Goal: Information Seeking & Learning: Learn about a topic

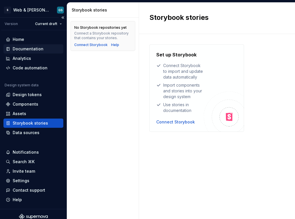
click at [34, 47] on div "Documentation" at bounding box center [28, 49] width 31 height 6
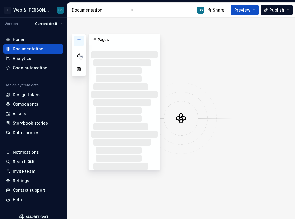
click at [79, 42] on icon "button" at bounding box center [79, 41] width 5 height 5
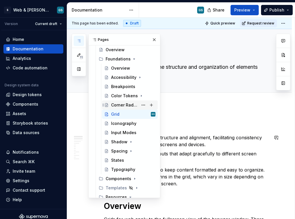
scroll to position [31, 0]
click at [121, 178] on div "Components" at bounding box center [119, 179] width 26 height 6
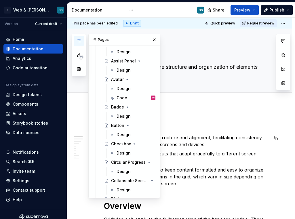
scroll to position [219, 0]
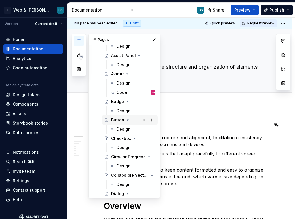
click at [120, 122] on div "Button" at bounding box center [117, 120] width 13 height 6
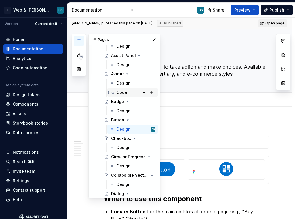
click at [132, 94] on div "Code BS" at bounding box center [136, 92] width 39 height 8
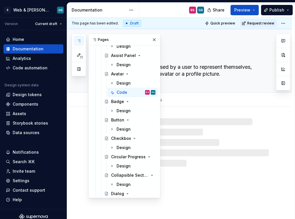
click at [209, 51] on textarea "Avatar" at bounding box center [185, 55] width 165 height 14
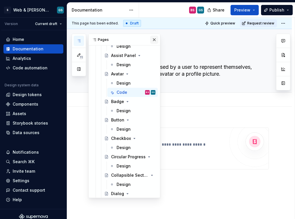
click at [150, 41] on button "button" at bounding box center [154, 40] width 8 height 8
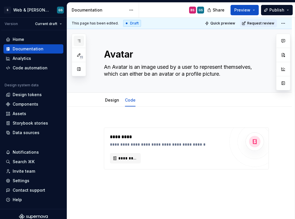
click at [79, 39] on icon "button" at bounding box center [79, 41] width 5 height 5
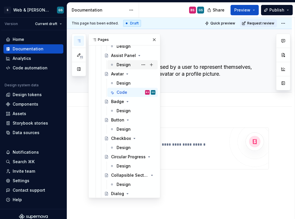
click at [127, 63] on div "Design" at bounding box center [124, 65] width 14 height 6
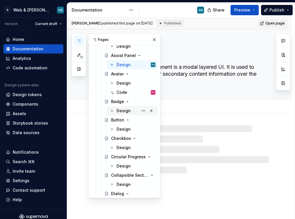
click at [125, 110] on div "Design" at bounding box center [124, 111] width 14 height 6
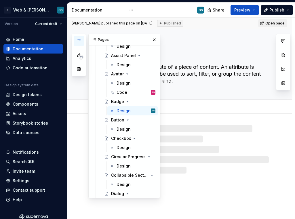
click at [190, 103] on div "Design Add tab" at bounding box center [186, 107] width 172 height 13
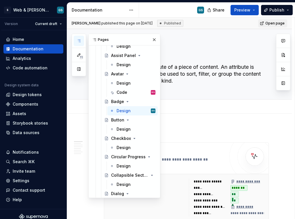
click at [184, 102] on div "Design Add tab" at bounding box center [186, 107] width 172 height 13
click at [151, 40] on button "button" at bounding box center [154, 40] width 8 height 8
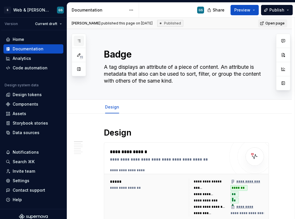
click at [79, 39] on icon "button" at bounding box center [79, 41] width 5 height 5
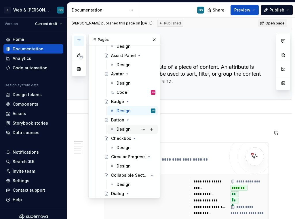
click at [125, 125] on div "Design" at bounding box center [136, 129] width 39 height 8
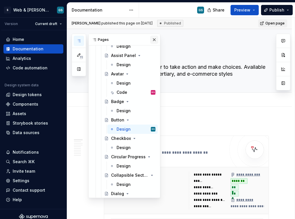
click at [150, 37] on button "button" at bounding box center [154, 40] width 8 height 8
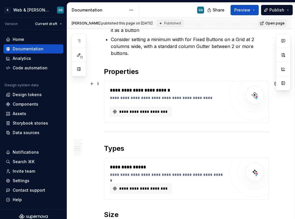
scroll to position [611, 0]
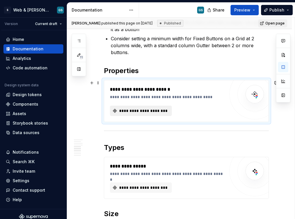
click at [156, 108] on button "**********" at bounding box center [141, 111] width 62 height 10
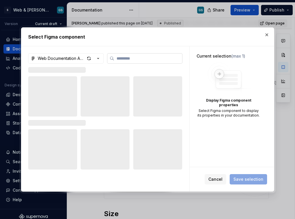
type textarea "*"
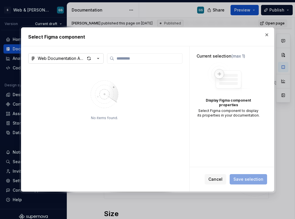
click at [96, 58] on icon "button" at bounding box center [98, 59] width 6 height 6
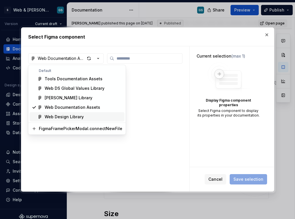
click at [81, 117] on div "Web Design Library" at bounding box center [64, 117] width 39 height 6
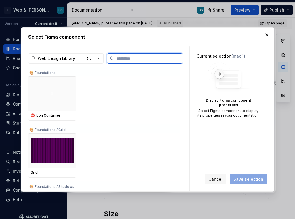
click at [132, 56] on input "search" at bounding box center [148, 59] width 68 height 6
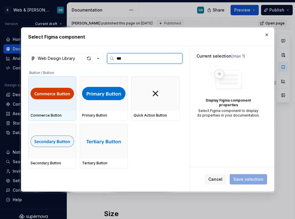
type input "****"
drag, startPoint x: 169, startPoint y: 143, endPoint x: 47, endPoint y: 98, distance: 130.1
click at [47, 98] on div "Commerce Button Primary Button Quick Action Button Secondary Button Tertiary Bu…" at bounding box center [104, 117] width 153 height 101
click at [47, 98] on img at bounding box center [52, 93] width 43 height 14
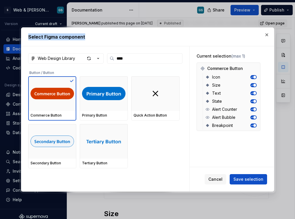
drag, startPoint x: 160, startPoint y: 32, endPoint x: 185, endPoint y: 35, distance: 24.8
click at [185, 35] on div "Select Figma component" at bounding box center [147, 37] width 253 height 18
click at [185, 35] on h2 "Select Figma component" at bounding box center [147, 36] width 239 height 7
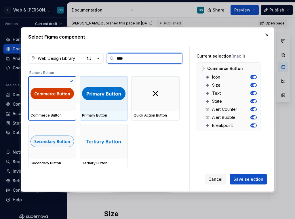
click at [110, 117] on div "Primary Button" at bounding box center [103, 115] width 43 height 5
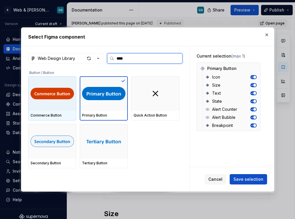
click at [60, 109] on div at bounding box center [52, 93] width 48 height 35
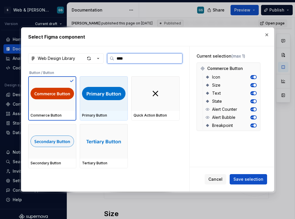
click at [103, 94] on img at bounding box center [103, 93] width 43 height 14
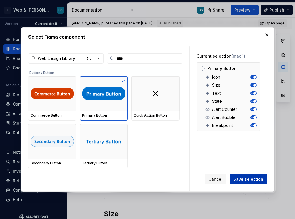
click at [243, 179] on span "Save selection" at bounding box center [249, 180] width 30 height 6
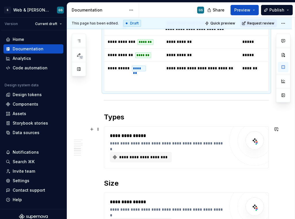
scroll to position [729, 0]
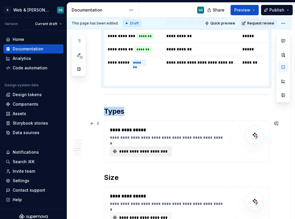
click at [160, 153] on span "**********" at bounding box center [143, 152] width 50 height 6
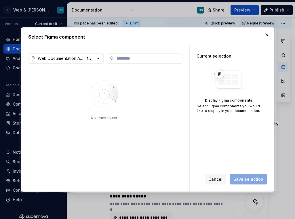
type textarea "*"
click at [98, 57] on icon "button" at bounding box center [98, 59] width 6 height 6
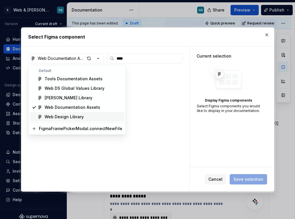
click at [87, 115] on div "Web Design Library" at bounding box center [84, 117] width 78 height 6
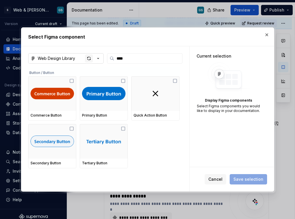
click at [89, 55] on div "button" at bounding box center [89, 58] width 8 height 8
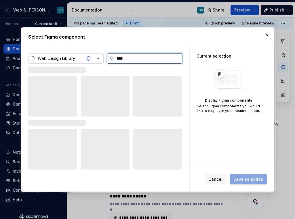
click at [131, 57] on input "****" at bounding box center [148, 59] width 68 height 6
type input "*****"
type textarea "*"
type input "******"
type textarea "*"
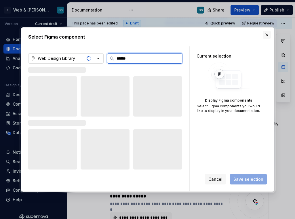
type input "******"
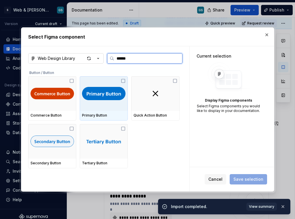
click at [104, 103] on div at bounding box center [104, 93] width 48 height 35
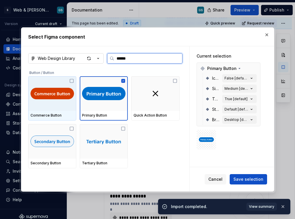
click at [68, 80] on div at bounding box center [52, 93] width 48 height 35
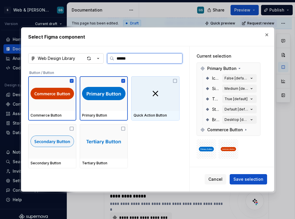
click at [170, 81] on div at bounding box center [155, 93] width 48 height 35
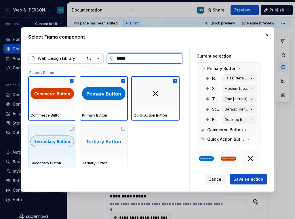
click at [71, 128] on icon at bounding box center [71, 128] width 5 height 5
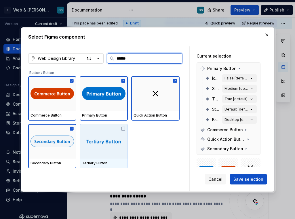
click at [123, 131] on div at bounding box center [104, 141] width 48 height 35
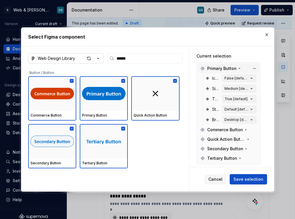
click at [239, 68] on icon at bounding box center [239, 68] width 1 height 1
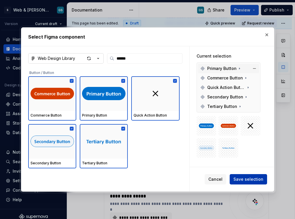
click at [250, 179] on span "Save selection" at bounding box center [249, 180] width 30 height 6
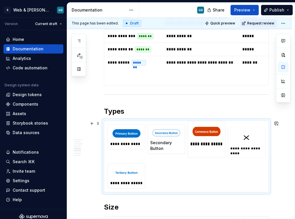
drag, startPoint x: 246, startPoint y: 136, endPoint x: 164, endPoint y: 133, distance: 81.8
click at [164, 133] on body "S Web & [PERSON_NAME] Systems GS Version Current draft Home Documentation Analy…" at bounding box center [147, 109] width 295 height 219
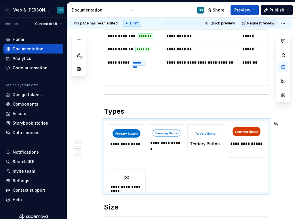
drag, startPoint x: 130, startPoint y: 166, endPoint x: 206, endPoint y: 132, distance: 83.6
click at [206, 132] on body "S Web & [PERSON_NAME] Systems GS Version Current draft Home Documentation Analy…" at bounding box center [147, 109] width 295 height 219
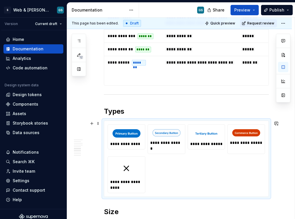
click at [221, 170] on div "**********" at bounding box center [187, 158] width 158 height 69
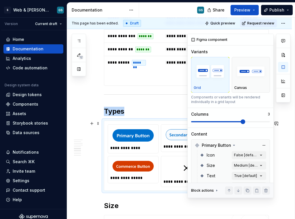
click at [245, 122] on span at bounding box center [243, 121] width 5 height 5
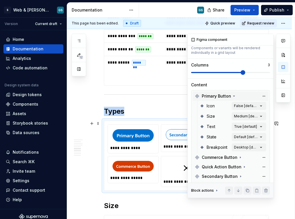
scroll to position [52, 0]
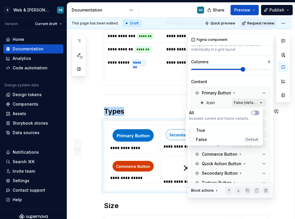
click at [259, 104] on div "Comments Open comments No comments yet Select ‘Comment’ from the block context …" at bounding box center [238, 116] width 103 height 164
click at [258, 113] on button "button" at bounding box center [255, 113] width 8 height 5
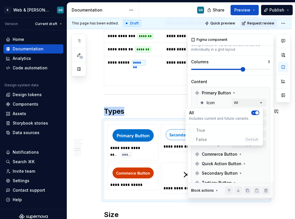
click at [257, 113] on span "button" at bounding box center [256, 112] width 3 height 3
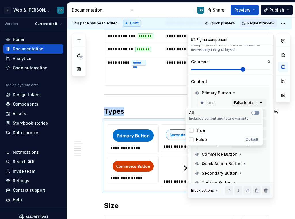
click at [257, 113] on button "button" at bounding box center [255, 113] width 8 height 5
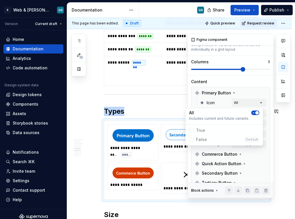
click at [257, 114] on span "button" at bounding box center [256, 112] width 3 height 3
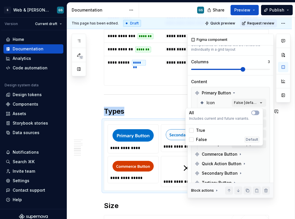
click at [194, 130] on div "True" at bounding box center [197, 131] width 16 height 6
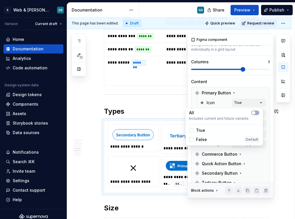
click at [255, 91] on div "Comments Open comments No comments yet Select ‘Comment’ from the block context …" at bounding box center [238, 116] width 103 height 164
click at [258, 100] on div "Comments Open comments No comments yet Select ‘Comment’ from the block context …" at bounding box center [238, 116] width 103 height 164
click at [191, 130] on icon at bounding box center [191, 130] width 0 height 0
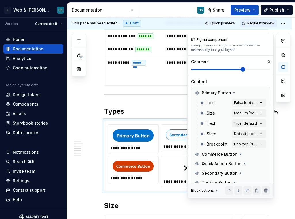
click at [255, 88] on div "Comments Open comments No comments yet Select ‘Comment’ from the block context …" at bounding box center [238, 116] width 103 height 164
click at [233, 90] on div "Primary Button" at bounding box center [231, 92] width 76 height 9
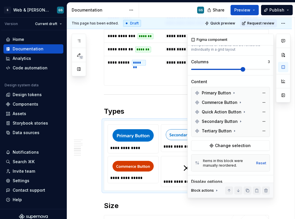
click at [240, 80] on div "Content" at bounding box center [230, 82] width 79 height 6
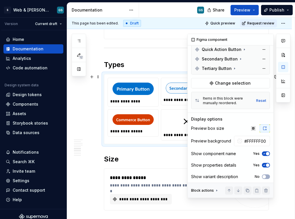
scroll to position [117, 0]
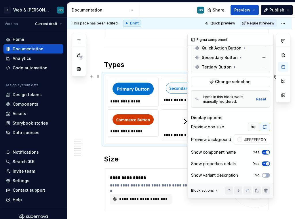
click at [251, 126] on icon "button" at bounding box center [253, 127] width 5 height 5
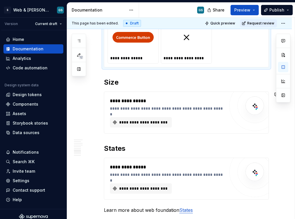
scroll to position [884, 0]
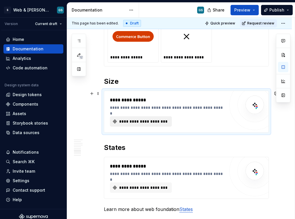
click at [161, 120] on span "**********" at bounding box center [143, 122] width 50 height 6
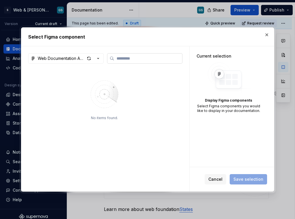
type textarea "*"
click at [98, 57] on icon "button" at bounding box center [98, 59] width 6 height 6
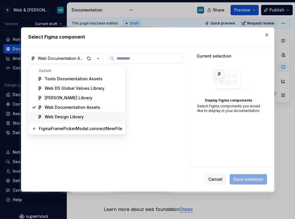
click at [77, 118] on div "Web Design Library" at bounding box center [64, 117] width 39 height 6
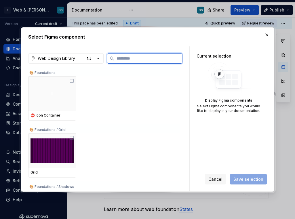
click at [128, 59] on input "search" at bounding box center [148, 59] width 68 height 6
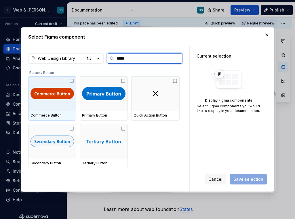
type input "******"
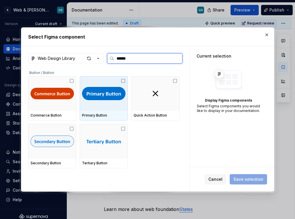
click at [112, 102] on div at bounding box center [104, 93] width 48 height 35
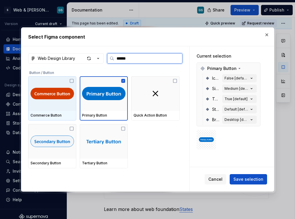
click at [68, 92] on img at bounding box center [52, 93] width 43 height 14
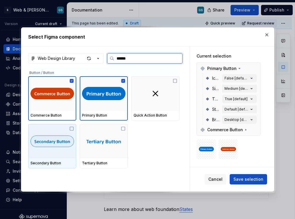
click at [65, 149] on div at bounding box center [52, 141] width 48 height 35
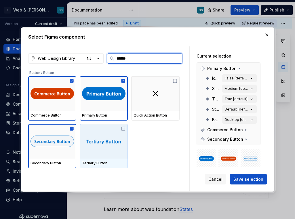
click at [105, 142] on img at bounding box center [103, 141] width 43 height 14
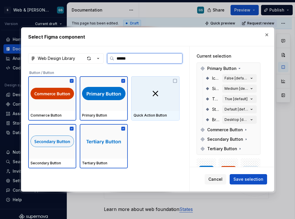
click at [163, 107] on div at bounding box center [155, 93] width 48 height 35
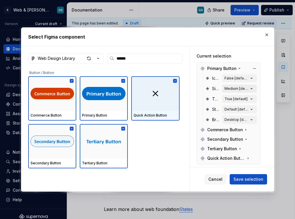
click at [251, 88] on icon "button" at bounding box center [252, 89] width 6 height 6
click at [253, 88] on icon "button" at bounding box center [252, 89] width 6 height 6
click at [243, 179] on span "Save selection" at bounding box center [249, 180] width 30 height 6
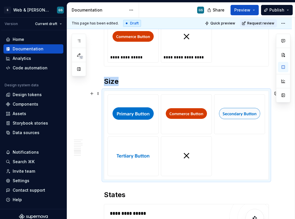
click at [148, 122] on img at bounding box center [133, 113] width 41 height 29
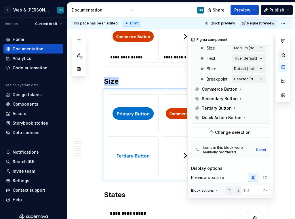
scroll to position [0, 0]
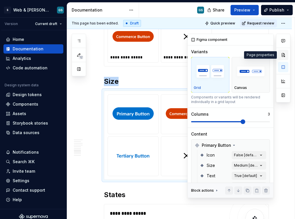
click at [282, 56] on button "button" at bounding box center [283, 55] width 10 height 10
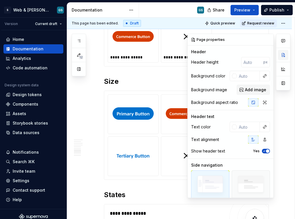
click at [284, 56] on button "button" at bounding box center [283, 55] width 10 height 10
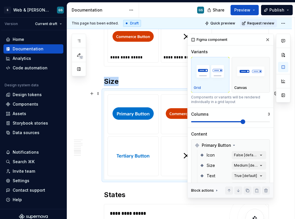
click at [166, 130] on div at bounding box center [187, 113] width 46 height 33
click at [258, 166] on div "Comments Open comments No comments yet Select ‘Comment’ from the block context …" at bounding box center [238, 116] width 103 height 164
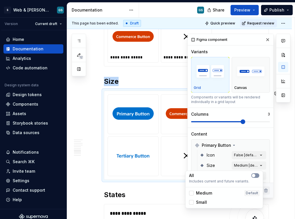
click at [257, 177] on button "button" at bounding box center [255, 175] width 8 height 5
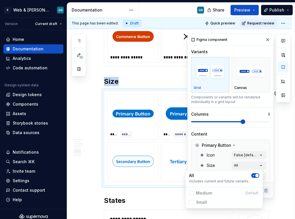
click at [175, 157] on html "S Web & [PERSON_NAME] Systems GS Version Current draft Home Documentation Analy…" at bounding box center [147, 109] width 295 height 219
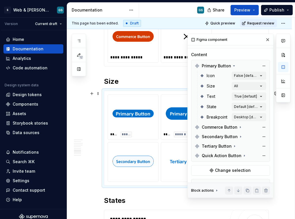
scroll to position [77, 0]
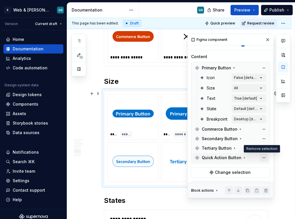
click at [262, 157] on button "button" at bounding box center [264, 158] width 8 height 8
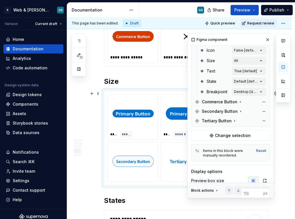
scroll to position [104, 0]
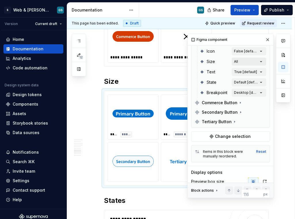
click at [256, 60] on div "Comments Open comments No comments yet Select ‘Comment’ from the block context …" at bounding box center [238, 116] width 103 height 164
click at [258, 60] on div "Comments Open comments No comments yet Select ‘Comment’ from the block context …" at bounding box center [238, 116] width 103 height 164
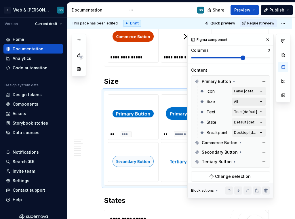
scroll to position [65, 0]
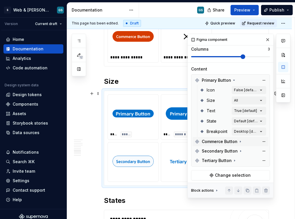
click at [240, 141] on icon at bounding box center [240, 141] width 5 height 5
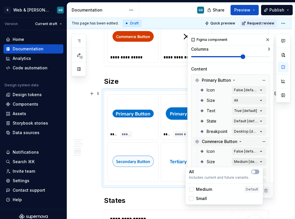
click at [250, 165] on div "Comments Open comments No comments yet Select ‘Comment’ from the block context …" at bounding box center [238, 116] width 103 height 164
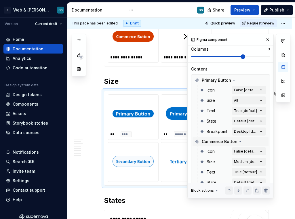
click at [239, 142] on div "Comments Open comments No comments yet Select ‘Comment’ from the block context …" at bounding box center [238, 116] width 103 height 164
click at [262, 139] on button "button" at bounding box center [264, 142] width 8 height 8
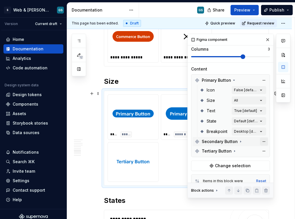
click at [261, 142] on button "button" at bounding box center [264, 142] width 8 height 8
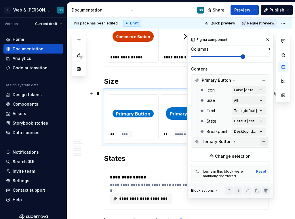
click at [261, 142] on button "button" at bounding box center [264, 142] width 8 height 8
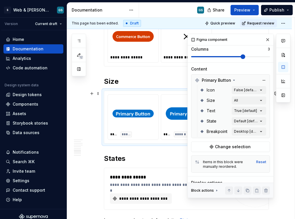
click at [159, 91] on div "**** ***** **** ******" at bounding box center [186, 117] width 165 height 53
click at [164, 132] on span "****" at bounding box center [167, 134] width 7 height 5
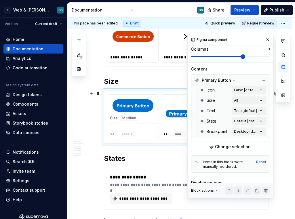
drag, startPoint x: 175, startPoint y: 130, endPoint x: 132, endPoint y: 130, distance: 43.8
click at [132, 130] on body "S Web & [PERSON_NAME] Systems GS Version Current draft Home Documentation Analy…" at bounding box center [147, 109] width 295 height 219
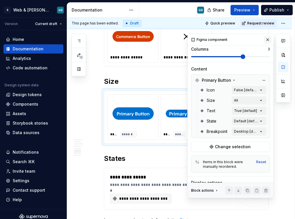
click at [266, 41] on button "button" at bounding box center [268, 40] width 8 height 8
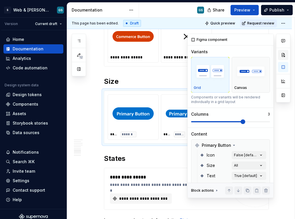
click at [284, 55] on button "button" at bounding box center [283, 55] width 10 height 10
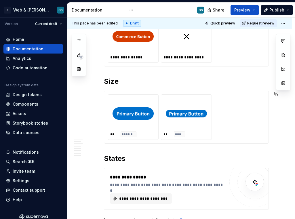
click at [157, 144] on div "**** ****** **** *****" at bounding box center [186, 117] width 165 height 53
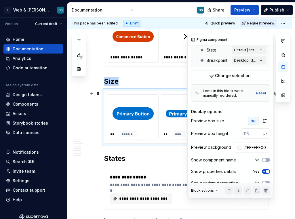
scroll to position [145, 0]
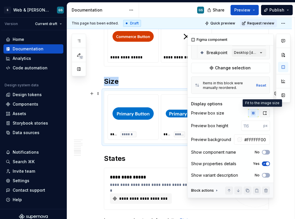
click at [263, 113] on icon "button" at bounding box center [265, 113] width 5 height 5
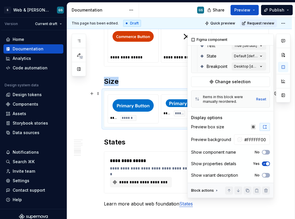
scroll to position [131, 0]
click at [265, 152] on button "No" at bounding box center [266, 152] width 8 height 5
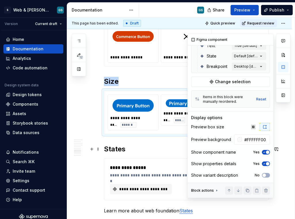
click at [266, 152] on span "button" at bounding box center [267, 152] width 3 height 3
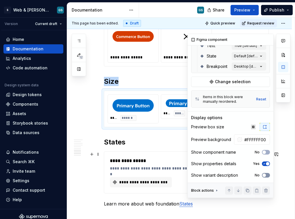
click at [264, 173] on button "No" at bounding box center [266, 175] width 8 height 5
click at [266, 176] on span "button" at bounding box center [267, 175] width 3 height 3
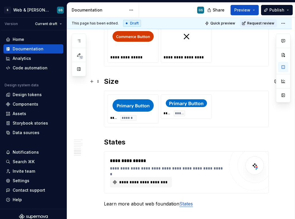
click at [161, 84] on h2 "Size" at bounding box center [186, 81] width 165 height 9
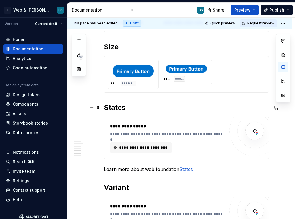
scroll to position [918, 0]
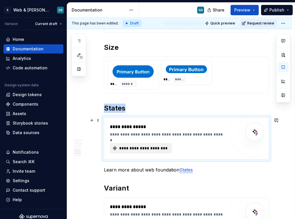
click at [143, 147] on span "**********" at bounding box center [143, 148] width 50 height 6
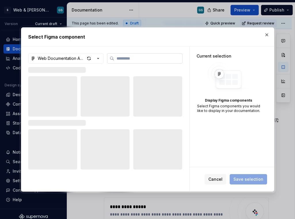
type textarea "*"
click at [140, 58] on input "search" at bounding box center [148, 59] width 68 height 6
click at [97, 57] on icon "button" at bounding box center [98, 59] width 6 height 6
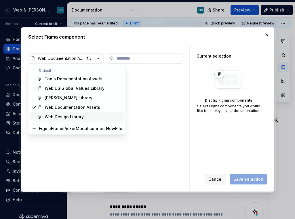
click at [79, 116] on div "Web Design Library" at bounding box center [64, 117] width 39 height 6
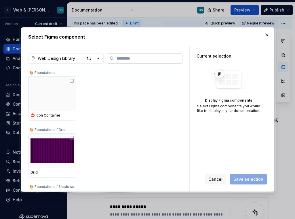
click at [129, 55] on label at bounding box center [144, 58] width 75 height 10
click at [129, 56] on input "search" at bounding box center [148, 59] width 68 height 6
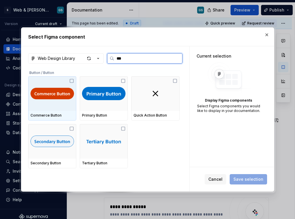
type input "****"
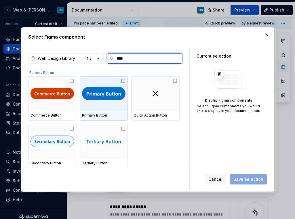
click at [112, 114] on div "Primary Button" at bounding box center [103, 115] width 43 height 5
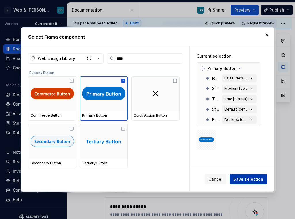
click at [247, 180] on span "Save selection" at bounding box center [249, 180] width 30 height 6
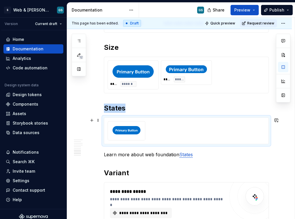
click at [137, 134] on img at bounding box center [127, 130] width 28 height 8
click at [178, 125] on div at bounding box center [187, 130] width 158 height 19
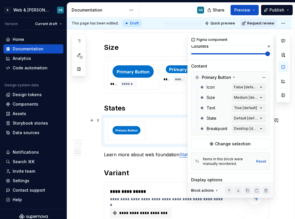
scroll to position [73, 0]
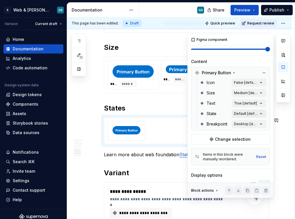
click at [259, 115] on div "Comments Open comments No comments yet Select ‘Comment’ from the block context …" at bounding box center [238, 116] width 103 height 164
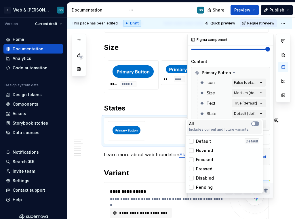
click at [255, 122] on icon "button" at bounding box center [253, 123] width 5 height 3
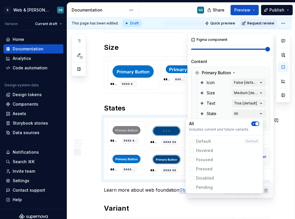
click at [166, 122] on html "S Web & [PERSON_NAME] Systems GS Version Current draft Home Documentation Analy…" at bounding box center [147, 109] width 295 height 219
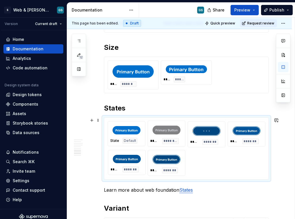
drag, startPoint x: 132, startPoint y: 157, endPoint x: 122, endPoint y: 132, distance: 27.2
click at [122, 132] on body "S Web & [PERSON_NAME] Systems GS Version Current draft Home Documentation Analy…" at bounding box center [147, 109] width 295 height 219
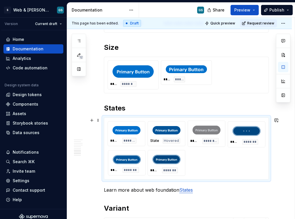
drag, startPoint x: 124, startPoint y: 164, endPoint x: 157, endPoint y: 132, distance: 45.8
click at [157, 132] on body "S Web & [PERSON_NAME] Systems GS Version Current draft Home Documentation Analy…" at bounding box center [147, 109] width 295 height 219
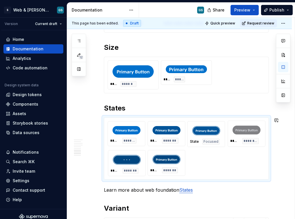
drag, startPoint x: 123, startPoint y: 158, endPoint x: 199, endPoint y: 132, distance: 80.9
click at [199, 132] on body "S Web & [PERSON_NAME] Systems GS Version Current draft Home Documentation Analy…" at bounding box center [147, 109] width 295 height 219
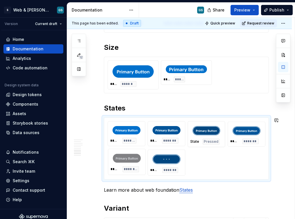
drag, startPoint x: 168, startPoint y: 164, endPoint x: 201, endPoint y: 138, distance: 42.0
click at [201, 138] on body "S Web & [PERSON_NAME] Systems GS Version Current draft Home Documentation Analy…" at bounding box center [147, 109] width 295 height 219
drag, startPoint x: 242, startPoint y: 138, endPoint x: 206, endPoint y: 138, distance: 35.7
click at [206, 138] on body "S Web & [PERSON_NAME] Systems GS Version Current draft Home Documentation Analy…" at bounding box center [147, 109] width 295 height 219
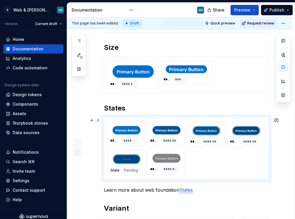
drag, startPoint x: 166, startPoint y: 163, endPoint x: 133, endPoint y: 162, distance: 33.1
click at [134, 162] on body "S Web & [PERSON_NAME] Systems GS Version Current draft Home Documentation Analy…" at bounding box center [147, 109] width 295 height 219
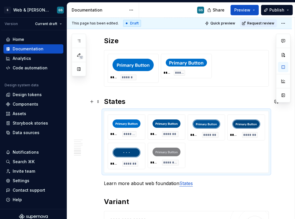
scroll to position [928, 0]
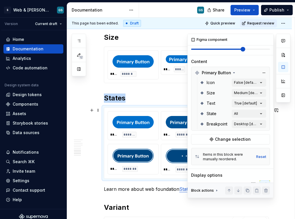
click at [244, 50] on span at bounding box center [217, 49] width 53 height 1
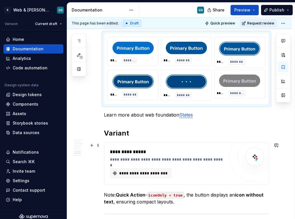
scroll to position [1015, 0]
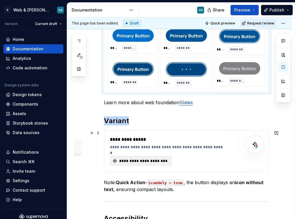
click at [162, 162] on span "**********" at bounding box center [143, 161] width 50 height 6
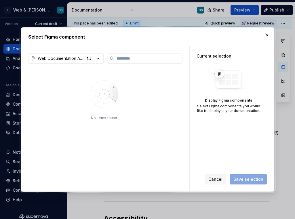
type textarea "*"
type input "******"
click at [101, 59] on button "Web Documentation Assets" at bounding box center [65, 58] width 75 height 10
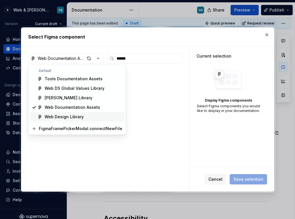
click at [73, 119] on div "Web Design Library" at bounding box center [64, 117] width 39 height 6
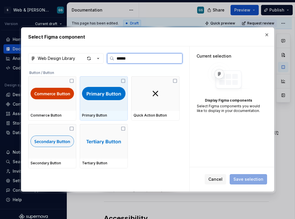
click at [103, 98] on img at bounding box center [103, 93] width 43 height 14
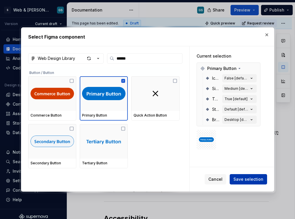
click at [246, 178] on span "Save selection" at bounding box center [249, 180] width 30 height 6
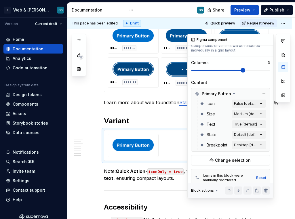
scroll to position [52, 0]
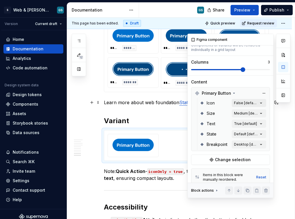
click at [255, 102] on div "Comments Open comments No comments yet Select ‘Comment’ from the block context …" at bounding box center [238, 116] width 103 height 164
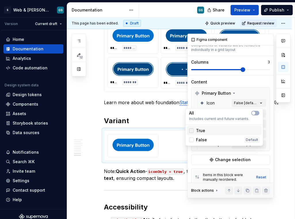
click at [191, 130] on div at bounding box center [191, 130] width 5 height 5
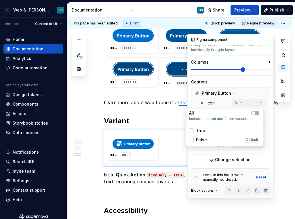
click at [192, 141] on div at bounding box center [191, 140] width 5 height 5
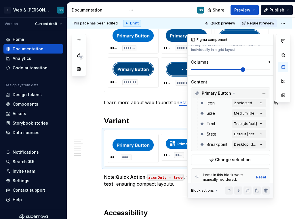
click at [265, 92] on div "Comments Open comments No comments yet Select ‘Comment’ from the block context …" at bounding box center [238, 116] width 103 height 164
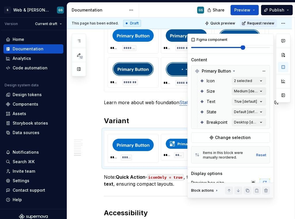
scroll to position [79, 0]
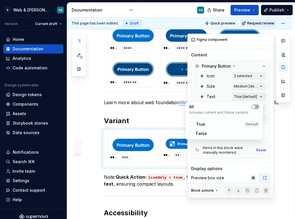
click at [258, 96] on div "Comments Open comments No comments yet Select ‘Comment’ from the block context …" at bounding box center [238, 116] width 103 height 164
click at [196, 125] on span "True" at bounding box center [200, 125] width 9 height 6
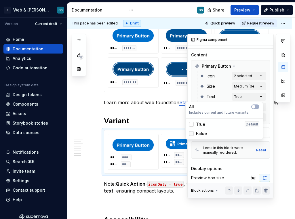
click at [190, 133] on div at bounding box center [191, 133] width 5 height 5
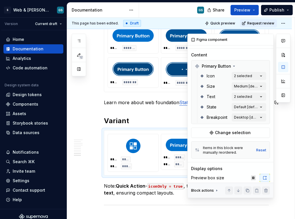
click at [265, 66] on div "Comments Open comments No comments yet Select ‘Comment’ from the block context …" at bounding box center [238, 116] width 103 height 164
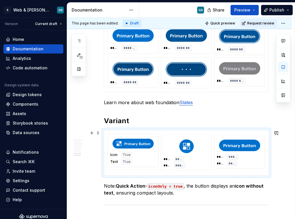
drag, startPoint x: 238, startPoint y: 152, endPoint x: 121, endPoint y: 149, distance: 117.2
click at [121, 149] on body "S Web & [PERSON_NAME] Systems GS Version Current draft Home Documentation Analy…" at bounding box center [147, 109] width 295 height 219
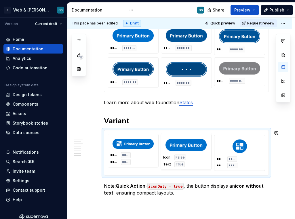
drag, startPoint x: 232, startPoint y: 155, endPoint x: 183, endPoint y: 155, distance: 49.0
click at [183, 155] on body "S Web & [PERSON_NAME] Systems GS Version Current draft Home Documentation Analy…" at bounding box center [147, 109] width 295 height 219
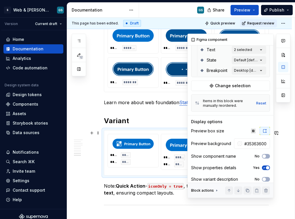
scroll to position [127, 0]
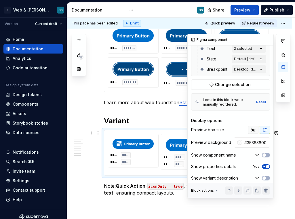
click at [251, 130] on icon "button" at bounding box center [253, 130] width 5 height 5
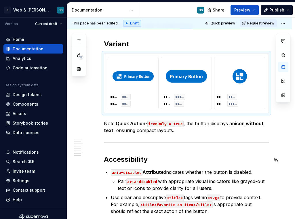
scroll to position [1091, 0]
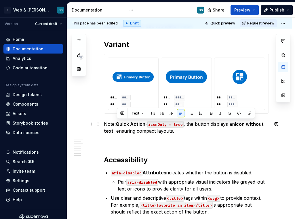
drag, startPoint x: 150, startPoint y: 125, endPoint x: 117, endPoint y: 124, distance: 33.1
click at [117, 124] on p "Note: Quick Action - iconOnly = true , the button displays an icon without text…" at bounding box center [186, 128] width 165 height 14
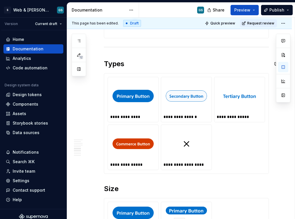
scroll to position [776, 0]
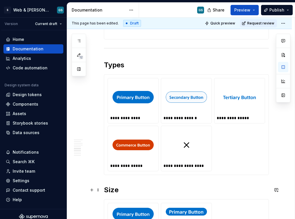
click at [141, 187] on h2 "Size" at bounding box center [186, 189] width 165 height 9
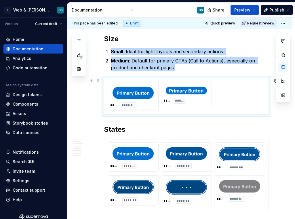
scroll to position [927, 0]
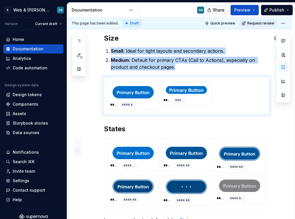
type textarea "*"
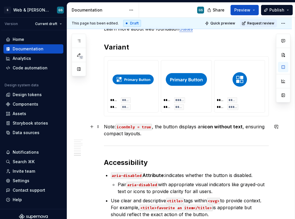
scroll to position [1116, 0]
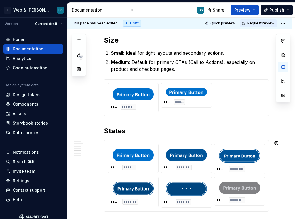
scroll to position [923, 0]
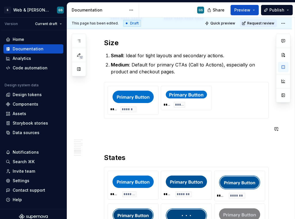
click at [97, 139] on span at bounding box center [98, 139] width 5 height 8
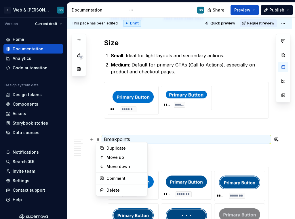
click at [134, 138] on p "Breakpoints" at bounding box center [186, 139] width 165 height 7
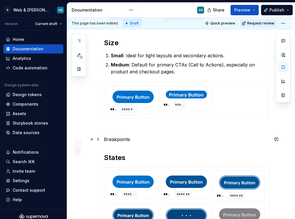
click at [134, 140] on p "Breakpoints" at bounding box center [186, 139] width 165 height 7
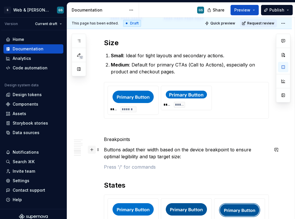
click at [94, 148] on button "button" at bounding box center [92, 150] width 8 height 8
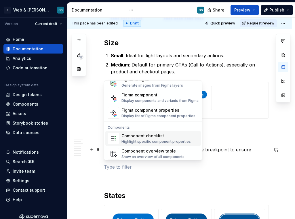
scroll to position [551, 0]
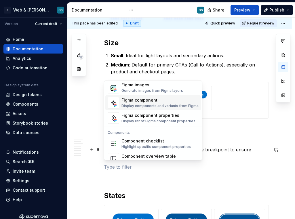
click at [146, 100] on div "Figma component" at bounding box center [160, 101] width 77 height 6
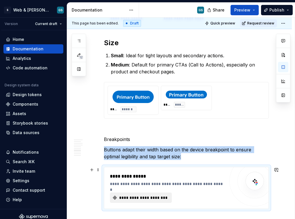
click at [126, 196] on span "**********" at bounding box center [143, 198] width 50 height 6
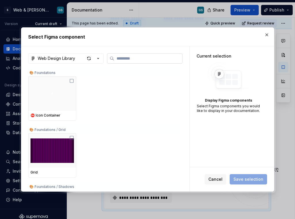
type textarea "*"
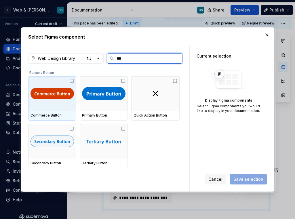
type input "****"
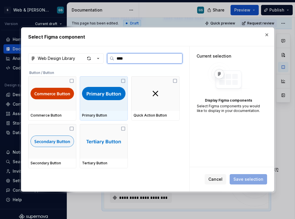
click at [110, 98] on img at bounding box center [103, 93] width 43 height 14
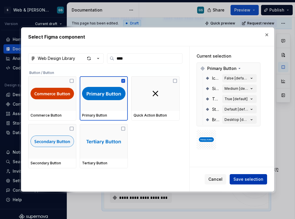
click at [240, 180] on span "Save selection" at bounding box center [249, 180] width 30 height 6
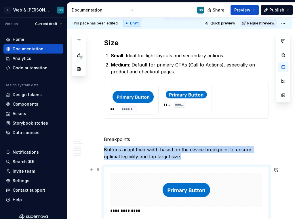
click at [226, 183] on div at bounding box center [186, 189] width 152 height 33
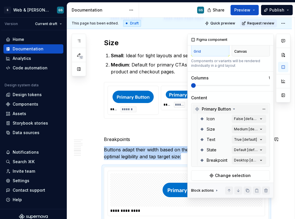
scroll to position [48, 0]
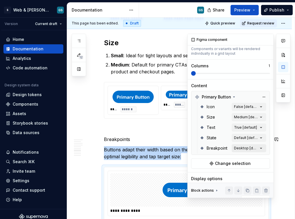
click at [247, 148] on div "Comments Open comments No comments yet Select ‘Comment’ from the block context …" at bounding box center [238, 116] width 103 height 164
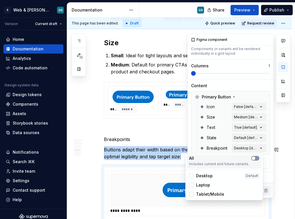
click at [256, 158] on button "button" at bounding box center [255, 158] width 8 height 5
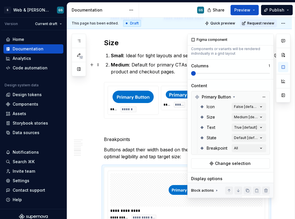
drag, startPoint x: 196, startPoint y: 74, endPoint x: 201, endPoint y: 72, distance: 5.6
click at [202, 72] on div "Comments Open comments No comments yet Select ‘Comment’ from the block context …" at bounding box center [238, 116] width 103 height 164
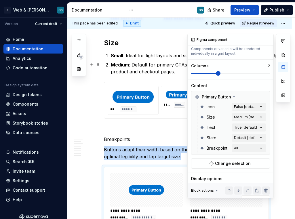
scroll to position [985, 0]
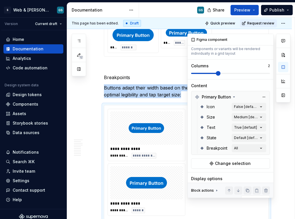
click at [216, 74] on span at bounding box center [218, 73] width 5 height 5
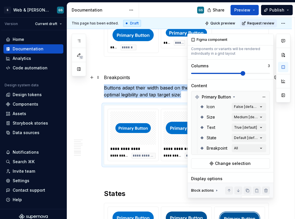
click at [241, 73] on span at bounding box center [243, 73] width 5 height 5
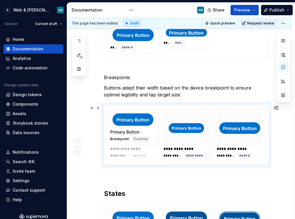
drag, startPoint x: 197, startPoint y: 141, endPoint x: 145, endPoint y: 141, distance: 52.1
click at [145, 141] on body "S Web & [PERSON_NAME] Systems GS Version Current draft Home Documentation Analy…" at bounding box center [147, 109] width 295 height 219
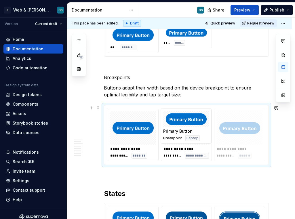
drag, startPoint x: 240, startPoint y: 131, endPoint x: 194, endPoint y: 132, distance: 46.1
click at [195, 132] on body "S Web & [PERSON_NAME] Systems GS Version Current draft Home Documentation Analy…" at bounding box center [147, 109] width 295 height 219
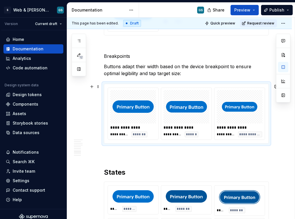
scroll to position [1007, 0]
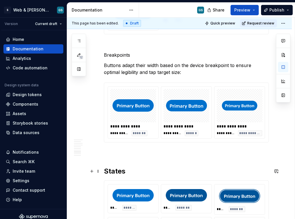
click at [108, 169] on h2 "States" at bounding box center [186, 171] width 165 height 9
click at [98, 172] on span at bounding box center [98, 171] width 5 height 8
click at [143, 168] on h2 "States" at bounding box center [186, 171] width 165 height 9
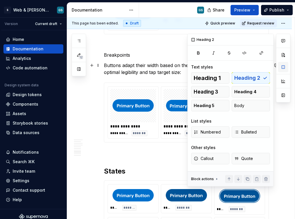
scroll to position [0, 0]
click at [282, 66] on button "button" at bounding box center [283, 67] width 10 height 10
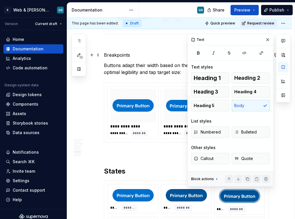
click at [113, 56] on p "Breakpoints" at bounding box center [186, 55] width 165 height 7
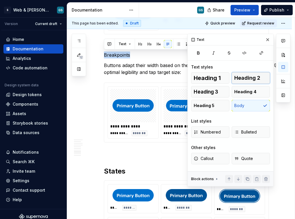
click at [246, 76] on span "Heading 2" at bounding box center [247, 78] width 26 height 6
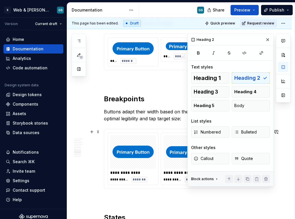
scroll to position [972, 0]
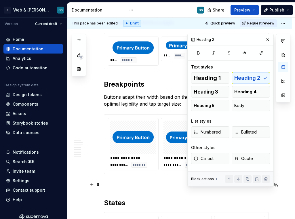
click at [113, 185] on p at bounding box center [186, 184] width 165 height 7
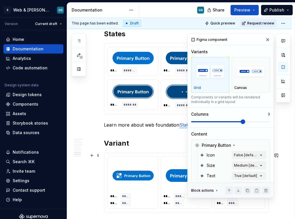
scroll to position [1133, 0]
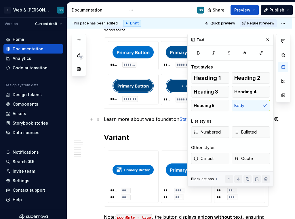
click at [137, 116] on p "Learn more about web foundation States" at bounding box center [186, 119] width 165 height 7
click at [269, 40] on button "button" at bounding box center [268, 40] width 8 height 8
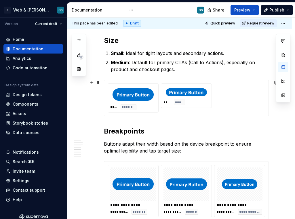
scroll to position [917, 0]
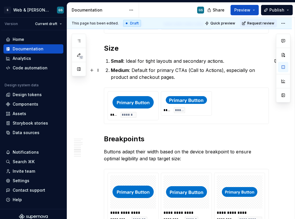
click at [211, 80] on p "Medium : Default for primary CTAs (Call to Actions), especially on product and …" at bounding box center [190, 74] width 158 height 14
click at [188, 157] on p "Buttons adapt their width based on the device breakpoint to ensure optimal legi…" at bounding box center [186, 155] width 165 height 14
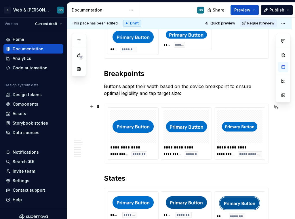
scroll to position [986, 0]
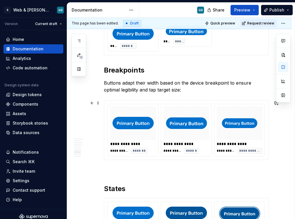
click at [112, 160] on div "**********" at bounding box center [186, 130] width 165 height 60
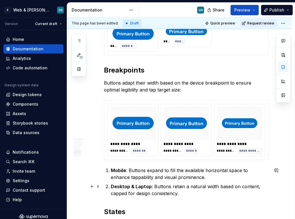
scroll to position [1001, 0]
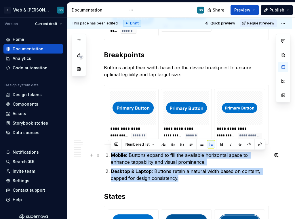
drag, startPoint x: 185, startPoint y: 194, endPoint x: 102, endPoint y: 154, distance: 91.6
click at [201, 145] on button "button" at bounding box center [202, 145] width 8 height 8
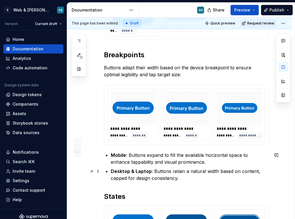
click at [185, 178] on p "Desktop & Laptop : Buttons retain a natural width based on content, capped for …" at bounding box center [190, 175] width 158 height 14
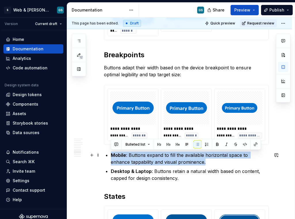
drag, startPoint x: 191, startPoint y: 164, endPoint x: 103, endPoint y: 151, distance: 88.5
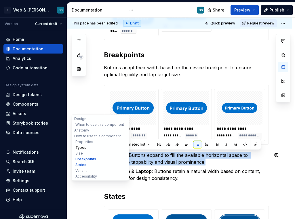
drag, startPoint x: 186, startPoint y: 162, endPoint x: 80, endPoint y: 148, distance: 107.2
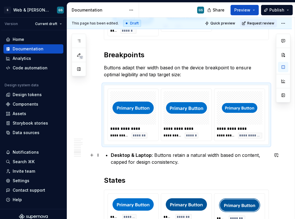
click at [193, 162] on p "Desktop & Laptop : Buttons retain a natural width based on content, capped for …" at bounding box center [190, 159] width 158 height 14
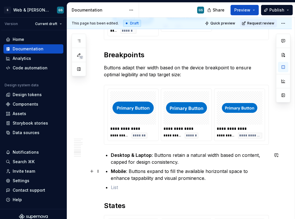
click at [123, 177] on p "Mobile : Buttons expand to fill the available horizontal space to enhance tappa…" at bounding box center [190, 175] width 158 height 14
click at [130, 181] on p "Mobile : Buttons expand to fill the available horizontal space to enhance tappa…" at bounding box center [190, 175] width 158 height 14
click at [126, 178] on p "Mobile : Buttons expand to fill the available horizontal space to enhance tappa…" at bounding box center [190, 175] width 158 height 14
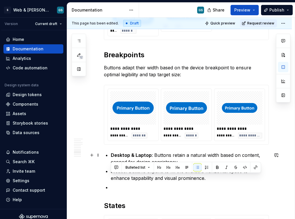
click at [130, 154] on strong "Desktop & Laptop" at bounding box center [131, 155] width 41 height 6
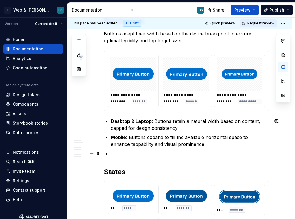
scroll to position [1050, 0]
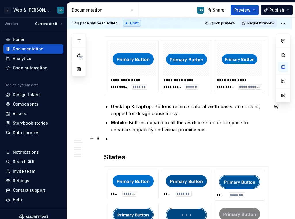
click at [169, 140] on p at bounding box center [190, 138] width 158 height 7
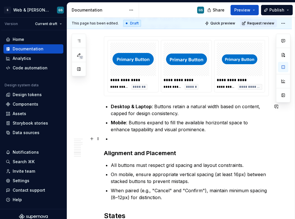
click at [150, 140] on p at bounding box center [190, 138] width 158 height 7
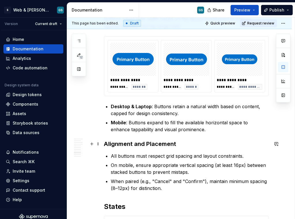
click at [130, 143] on h3 "Alignment and Placement" at bounding box center [186, 144] width 165 height 8
click at [139, 142] on h3 "Alignment and Placement" at bounding box center [186, 144] width 165 height 8
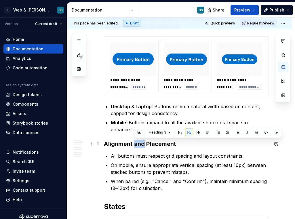
click at [139, 142] on h3 "Alignment and Placement" at bounding box center [186, 144] width 165 height 8
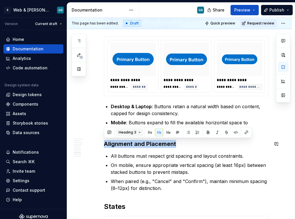
click at [141, 134] on button "Heading 3" at bounding box center [129, 132] width 27 height 8
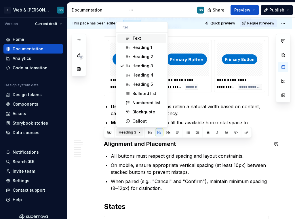
click at [139, 134] on button "Heading 3" at bounding box center [129, 132] width 27 height 8
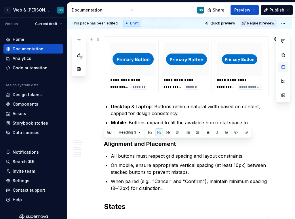
click at [283, 69] on button "button" at bounding box center [283, 67] width 10 height 10
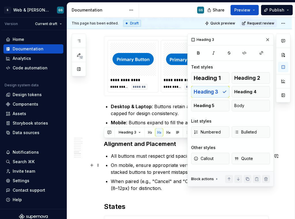
click at [126, 162] on p "On mobile, ensure appropriate vertical spacing (at least 16px) between stacked …" at bounding box center [190, 169] width 158 height 14
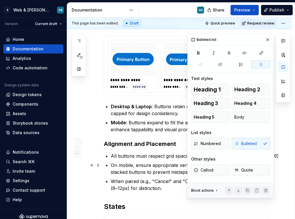
click at [154, 167] on p "On mobile, ensure appropriate vertical spacing (at least 16px) between stacked …" at bounding box center [190, 169] width 158 height 14
click at [159, 181] on p "When paired (e.g., "Cancel" and "Confirm"), maintain minimum spacing (8–12px) f…" at bounding box center [190, 185] width 158 height 14
click at [170, 188] on p "When paired (e.g., "Cancel" and "Confirm"), maintain minimum spacing (8–12px) f…" at bounding box center [190, 185] width 158 height 14
click at [268, 39] on button "button" at bounding box center [268, 40] width 8 height 8
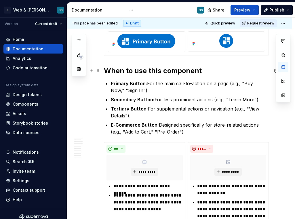
scroll to position [219, 0]
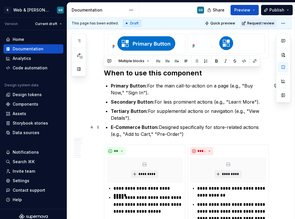
drag, startPoint x: 106, startPoint y: 72, endPoint x: 187, endPoint y: 133, distance: 102.0
copy div "When to use this component Primary Button: For the main call-to-action on a pag…"
click at [148, 93] on p "Primary Button: For the main call-to-action on a page (e.g., "Buy Now," "Sign I…" at bounding box center [190, 89] width 158 height 14
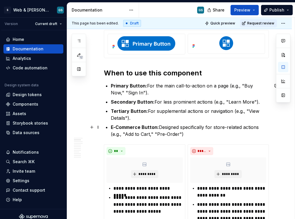
click at [192, 136] on p "E-Commerce Button: Designed specifically for store-related actions (e.g., "Add …" at bounding box center [190, 131] width 158 height 14
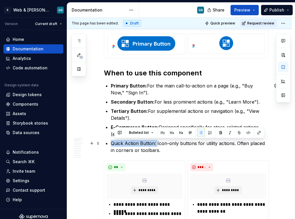
drag, startPoint x: 157, startPoint y: 144, endPoint x: 110, endPoint y: 143, distance: 46.4
click at [218, 135] on button "button" at bounding box center [217, 133] width 8 height 8
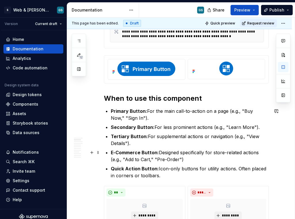
scroll to position [198, 0]
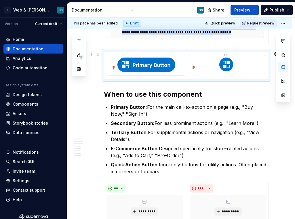
click at [201, 67] on div at bounding box center [226, 65] width 73 height 14
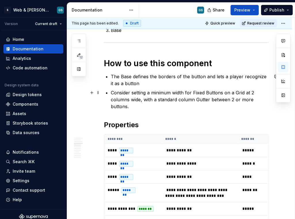
scroll to position [576, 0]
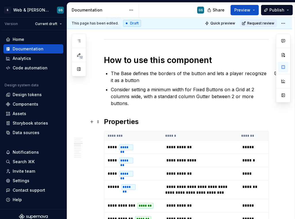
click at [143, 123] on h2 "Properties" at bounding box center [186, 121] width 165 height 9
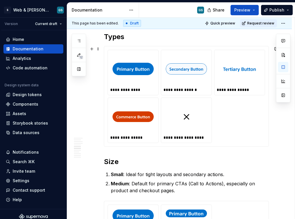
scroll to position [840, 0]
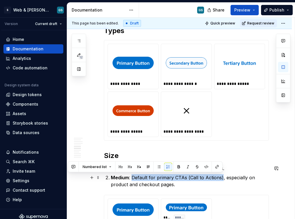
drag, startPoint x: 132, startPoint y: 177, endPoint x: 221, endPoint y: 179, distance: 88.7
click at [221, 179] on p "Medium : Default for primary CTAs (Call to Actions), especially on product and …" at bounding box center [190, 181] width 158 height 14
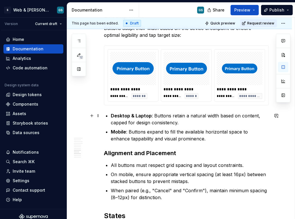
scroll to position [1072, 0]
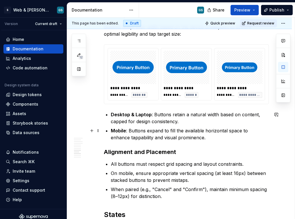
click at [194, 136] on p "Mobile : Buttons expand to fill the available horizontal space to enhance tappa…" at bounding box center [190, 134] width 158 height 14
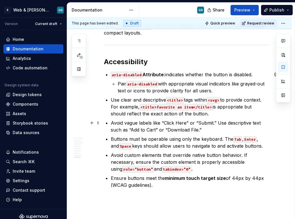
scroll to position [1490, 0]
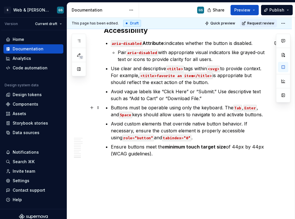
click at [111, 107] on p "Buttons must be operable using only the keyboard. The Tab , Enter , and Space k…" at bounding box center [190, 111] width 158 height 14
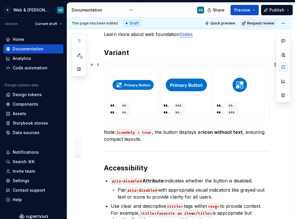
scroll to position [1358, 0]
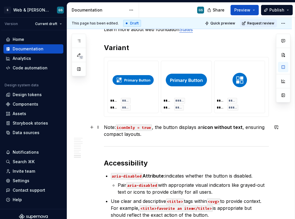
click at [153, 136] on p "Note: iconOnly = true , the button displays an icon without text , ensuring com…" at bounding box center [186, 131] width 165 height 14
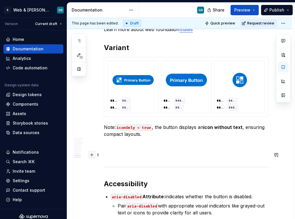
click at [93, 155] on button "button" at bounding box center [92, 155] width 8 height 8
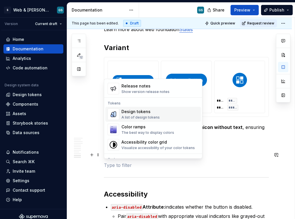
scroll to position [401, 0]
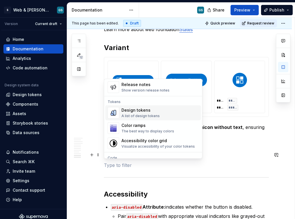
click at [141, 114] on div "A list of design tokens" at bounding box center [141, 116] width 38 height 5
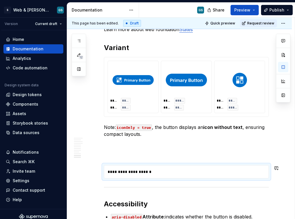
type textarea "*"
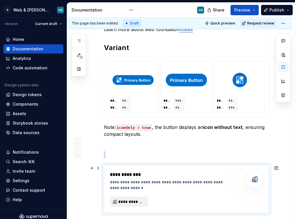
click at [134, 201] on span "**********" at bounding box center [131, 202] width 26 height 6
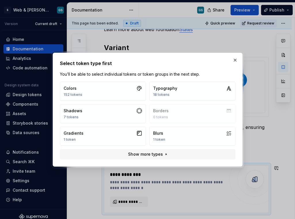
drag, startPoint x: 235, startPoint y: 60, endPoint x: 160, endPoint y: 74, distance: 75.7
click at [226, 60] on div "Select token type first You’ll be able to select individual tokens or token gro…" at bounding box center [147, 109] width 193 height 117
click at [133, 91] on button "Colors 152 tokens" at bounding box center [103, 91] width 86 height 19
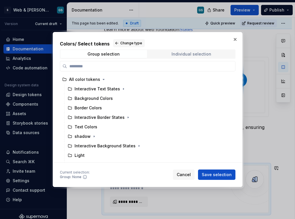
click at [181, 51] on span "Individual selection" at bounding box center [191, 54] width 87 height 8
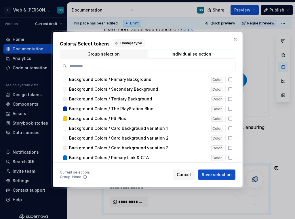
click at [168, 68] on input "search" at bounding box center [151, 66] width 168 height 6
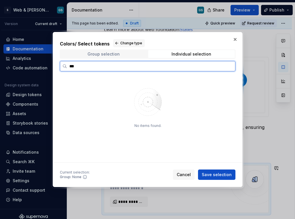
type input "***"
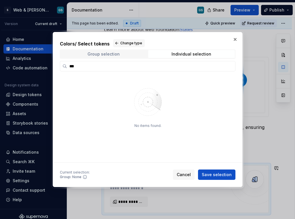
click at [128, 53] on span "Group selection" at bounding box center [103, 54] width 87 height 8
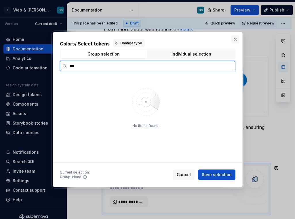
type input "***"
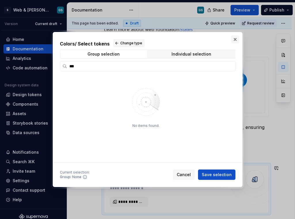
click at [234, 39] on button "button" at bounding box center [235, 39] width 8 height 8
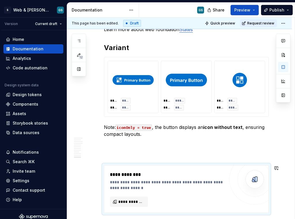
scroll to position [1441, 0]
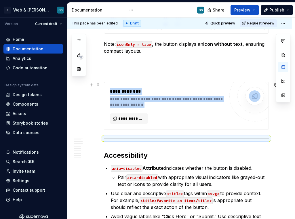
click at [123, 110] on div "**********" at bounding box center [167, 106] width 115 height 36
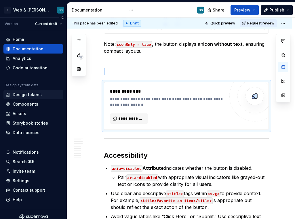
click at [31, 96] on div "Design tokens" at bounding box center [27, 95] width 29 height 6
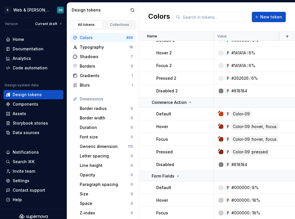
scroll to position [1013, 0]
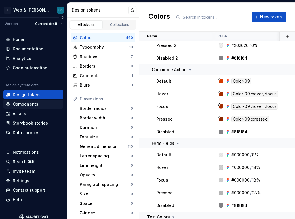
click at [40, 105] on div "Components" at bounding box center [33, 104] width 55 height 6
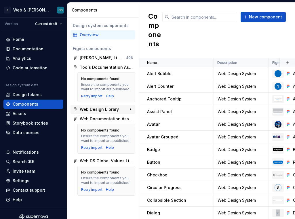
click at [113, 109] on div "Web Design Library" at bounding box center [99, 110] width 39 height 6
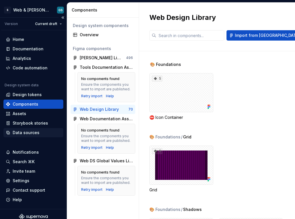
click at [39, 133] on div "Data sources" at bounding box center [33, 133] width 55 height 6
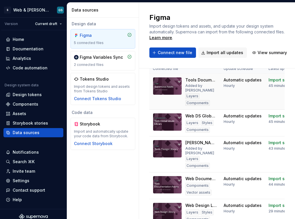
scroll to position [26, 0]
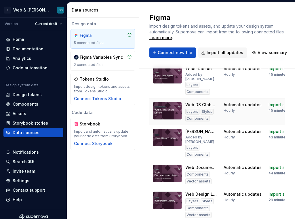
click at [174, 114] on img at bounding box center [167, 111] width 29 height 18
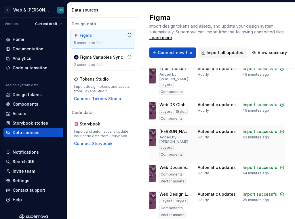
scroll to position [0, 0]
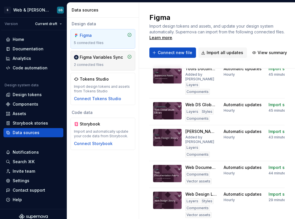
click at [103, 61] on div "Figma Variables Sync 2 connected files" at bounding box center [103, 60] width 58 height 13
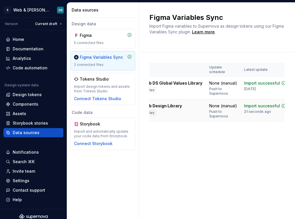
scroll to position [0, 51]
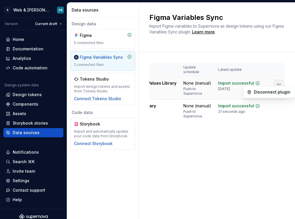
click at [276, 81] on html "S Web & [PERSON_NAME] Systems GS Version Current draft Home Documentation Analy…" at bounding box center [147, 109] width 295 height 219
click at [240, 51] on html "S Web & [PERSON_NAME] Systems GS Version Current draft Home Documentation Analy…" at bounding box center [147, 109] width 295 height 219
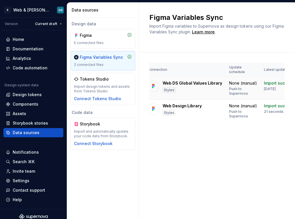
scroll to position [0, 0]
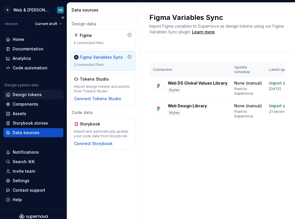
click at [35, 96] on div "Design tokens" at bounding box center [27, 95] width 29 height 6
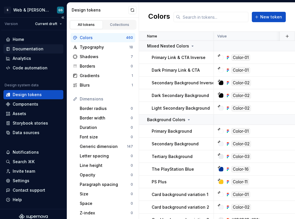
click at [33, 48] on div "Documentation" at bounding box center [28, 49] width 31 height 6
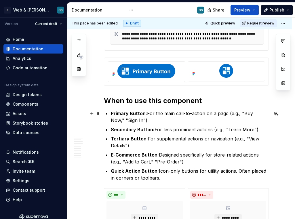
scroll to position [200, 0]
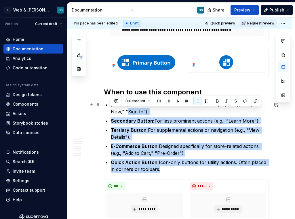
drag, startPoint x: 166, startPoint y: 169, endPoint x: 106, endPoint y: 109, distance: 85.5
click at [162, 167] on p "Quick Action Button: Icon-only buttons for utility actions. Often placed in cor…" at bounding box center [190, 166] width 158 height 14
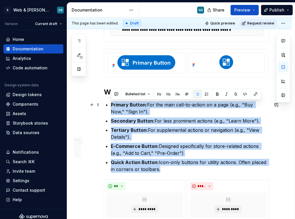
drag, startPoint x: 164, startPoint y: 170, endPoint x: 109, endPoint y: 103, distance: 86.7
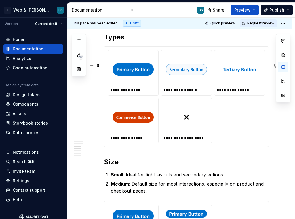
scroll to position [750, 0]
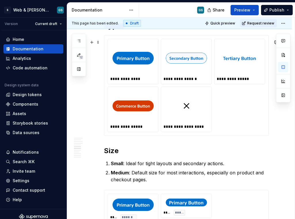
click at [136, 31] on h2 "Types" at bounding box center [186, 25] width 165 height 9
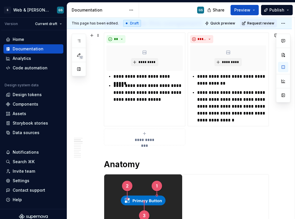
scroll to position [253, 0]
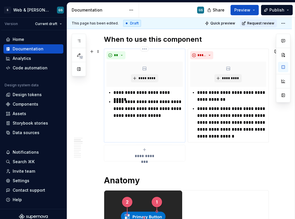
click at [176, 92] on p "**********" at bounding box center [147, 92] width 69 height 7
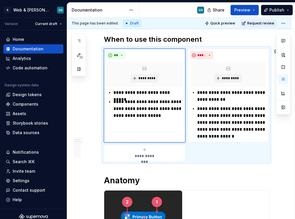
type textarea "*"
click at [180, 93] on p "**********" at bounding box center [147, 92] width 69 height 7
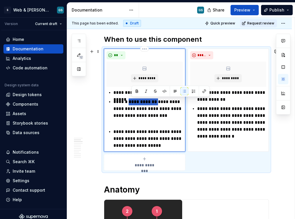
drag, startPoint x: 162, startPoint y: 100, endPoint x: 131, endPoint y: 103, distance: 30.9
click at [131, 103] on p "**********" at bounding box center [147, 112] width 69 height 28
click at [162, 91] on button "button" at bounding box center [163, 91] width 8 height 8
click at [162, 91] on button "button" at bounding box center [164, 92] width 8 height 8
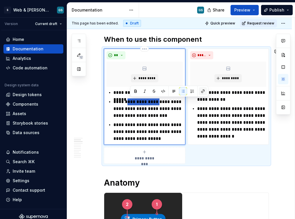
click at [202, 91] on button "button" at bounding box center [203, 91] width 8 height 8
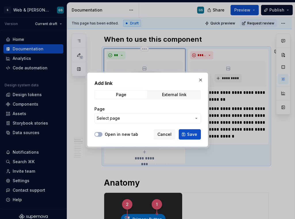
click at [140, 120] on span "Select page" at bounding box center [144, 118] width 95 height 6
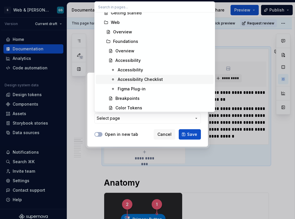
scroll to position [15, 0]
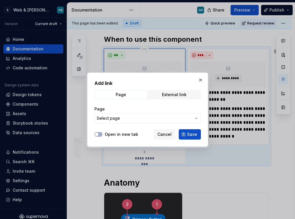
click at [130, 120] on div "Add link Page External link Page Select page Open in new tab Cancel Save" at bounding box center [147, 109] width 295 height 219
click at [136, 117] on span "Select page" at bounding box center [144, 118] width 95 height 6
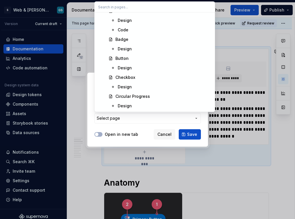
scroll to position [342, 0]
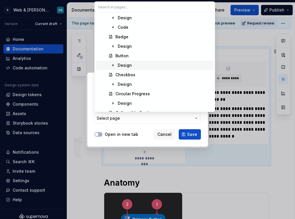
click at [129, 66] on div "Design" at bounding box center [125, 65] width 14 height 6
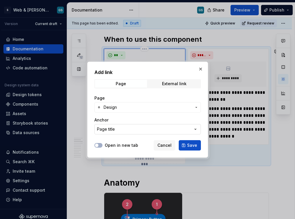
click at [133, 130] on button "Page title" at bounding box center [147, 129] width 107 height 10
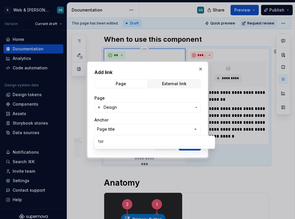
type input "type"
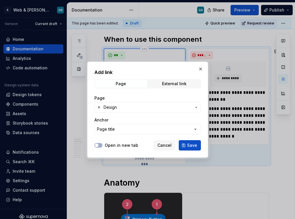
click at [145, 118] on div "Add link Page External link Page Design Anchor Page title Open in new tab Cance…" at bounding box center [147, 109] width 295 height 219
click at [166, 147] on span "Cancel" at bounding box center [165, 146] width 14 height 6
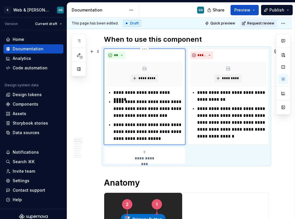
click at [159, 123] on p "**********" at bounding box center [147, 132] width 69 height 21
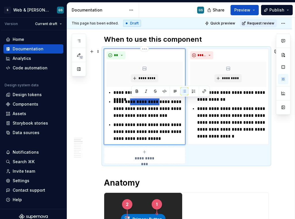
drag, startPoint x: 160, startPoint y: 102, endPoint x: 130, endPoint y: 101, distance: 29.4
click at [130, 101] on p "**********" at bounding box center [147, 108] width 69 height 21
click at [136, 95] on div at bounding box center [169, 91] width 78 height 11
drag, startPoint x: 132, startPoint y: 101, endPoint x: 159, endPoint y: 102, distance: 26.8
click at [159, 102] on p "**********" at bounding box center [147, 108] width 69 height 21
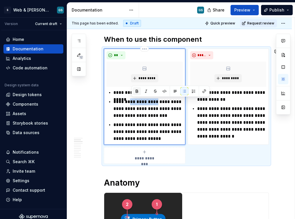
click at [136, 90] on button "button" at bounding box center [137, 91] width 8 height 8
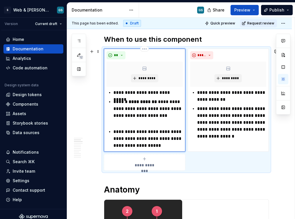
click at [113, 91] on div "**********" at bounding box center [145, 119] width 76 height 60
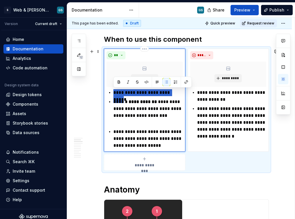
drag, startPoint x: 113, startPoint y: 91, endPoint x: 175, endPoint y: 89, distance: 62.5
click at [176, 89] on div "**********" at bounding box center [145, 119] width 76 height 60
type textarea "*"
paste div
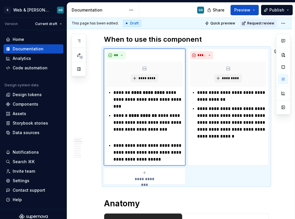
type textarea "*"
click at [251, 134] on p "**********" at bounding box center [231, 122] width 69 height 35
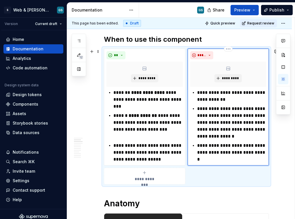
click at [198, 145] on p "**********" at bounding box center [231, 152] width 69 height 21
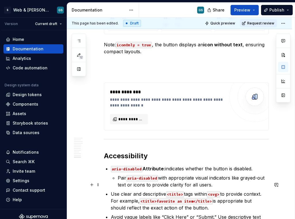
scroll to position [1448, 0]
click at [129, 122] on span "**********" at bounding box center [131, 119] width 26 height 6
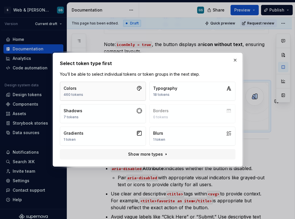
type textarea "*"
click at [140, 92] on button "Colors 460 tokens" at bounding box center [103, 91] width 86 height 19
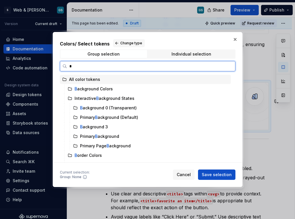
type input "**"
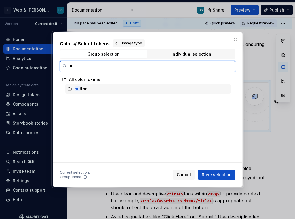
click at [135, 92] on div "bu tton" at bounding box center [148, 88] width 166 height 9
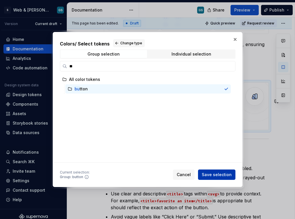
click at [213, 172] on span "Save selection" at bounding box center [217, 175] width 30 height 6
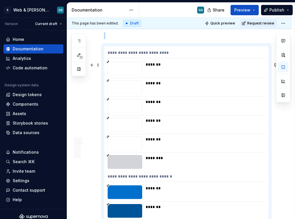
scroll to position [1493, 0]
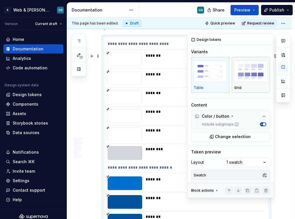
click at [251, 81] on img "button" at bounding box center [250, 71] width 33 height 21
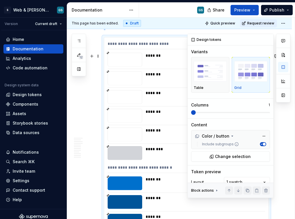
scroll to position [1528, 0]
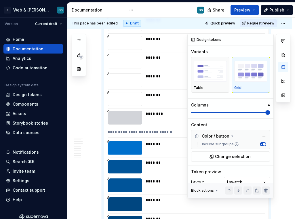
click at [270, 115] on span at bounding box center [267, 112] width 5 height 5
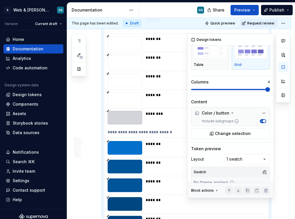
scroll to position [24, 0]
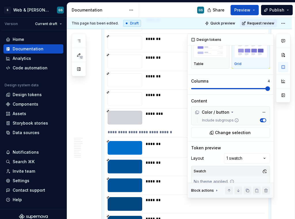
click at [263, 121] on span "button" at bounding box center [264, 120] width 3 height 3
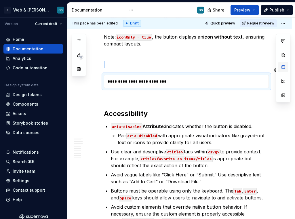
scroll to position [0, 0]
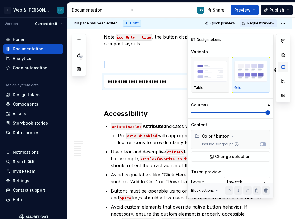
type textarea "*"
click at [261, 145] on button "Include subgroups" at bounding box center [263, 144] width 6 height 4
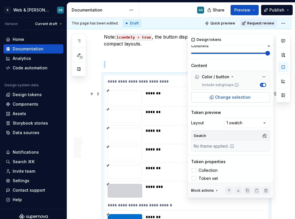
scroll to position [62, 0]
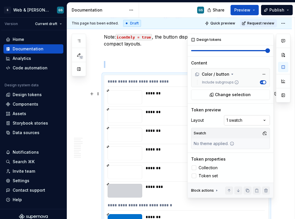
click at [261, 119] on div "Comments Open comments No comments yet Select ‘Comment’ from the block context …" at bounding box center [238, 116] width 103 height 164
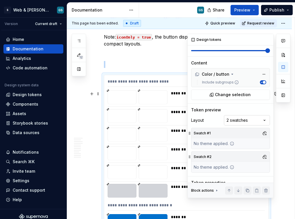
click at [263, 120] on div "Comments Open comments No comments yet Select ‘Comment’ from the block context …" at bounding box center [238, 116] width 103 height 164
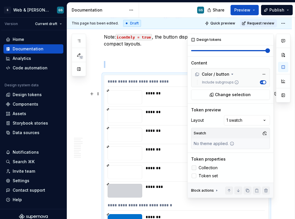
click at [194, 168] on div at bounding box center [194, 168] width 5 height 5
click at [194, 176] on div at bounding box center [194, 176] width 5 height 5
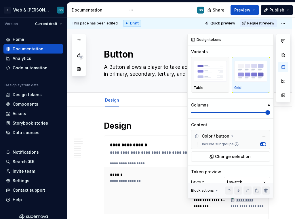
scroll to position [62, 0]
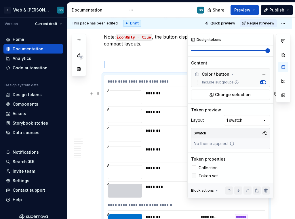
click at [194, 176] on icon at bounding box center [194, 176] width 0 height 0
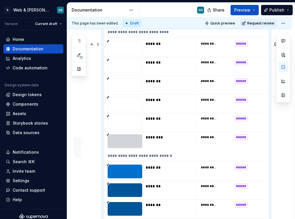
scroll to position [1489, 0]
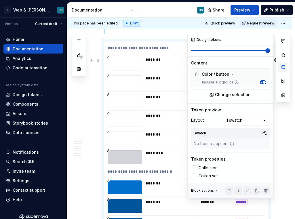
click at [285, 67] on button "button" at bounding box center [283, 67] width 10 height 10
type textarea "*"
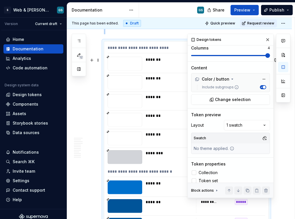
scroll to position [62, 0]
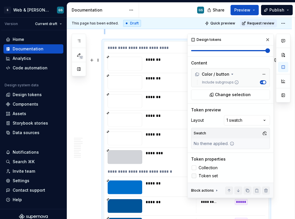
click at [206, 176] on span "Token set" at bounding box center [208, 176] width 19 height 5
click at [194, 176] on polyline at bounding box center [194, 176] width 0 height 0
click at [220, 75] on div "Color / button" at bounding box center [212, 74] width 35 height 6
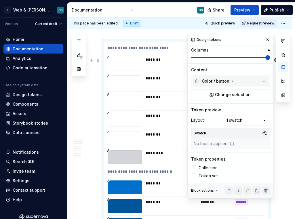
click at [225, 83] on div "Color / button" at bounding box center [212, 81] width 35 height 6
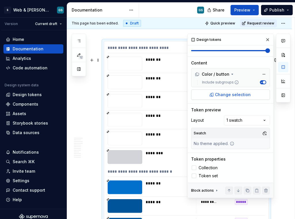
click at [229, 97] on button "Change selection" at bounding box center [230, 95] width 79 height 10
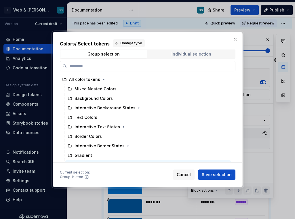
click at [199, 53] on div "Individual selection" at bounding box center [192, 54] width 40 height 5
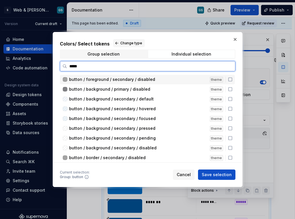
type input "******"
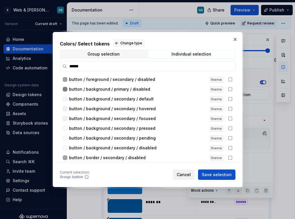
click at [189, 172] on span "Cancel" at bounding box center [184, 175] width 14 height 6
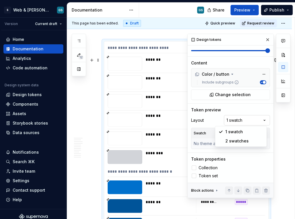
click at [237, 122] on div "Comments Open comments No comments yet Select ‘Comment’ from the block context …" at bounding box center [238, 116] width 103 height 164
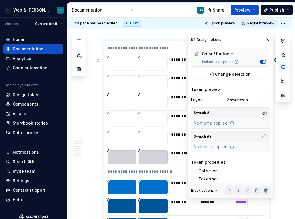
scroll to position [86, 0]
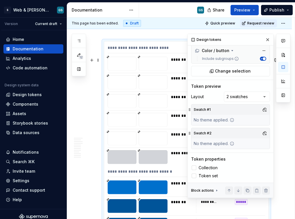
click at [232, 143] on icon at bounding box center [232, 143] width 5 height 5
click at [261, 127] on div "Swatch #1 No theme applied. Swatch #2 No theme applied." at bounding box center [230, 126] width 79 height 45
click at [262, 133] on button "button" at bounding box center [265, 133] width 8 height 8
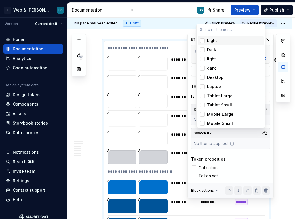
click at [204, 41] on div "Suggestions" at bounding box center [202, 40] width 5 height 5
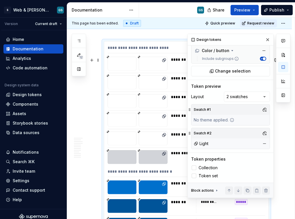
click at [247, 139] on div "Comments Open comments No comments yet Select ‘Comment’ from the block context …" at bounding box center [238, 116] width 103 height 164
click at [262, 111] on button "button" at bounding box center [265, 110] width 8 height 8
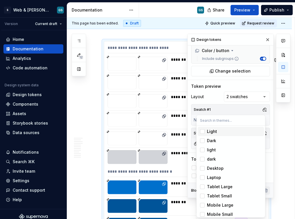
click at [226, 133] on div "Light" at bounding box center [234, 132] width 55 height 6
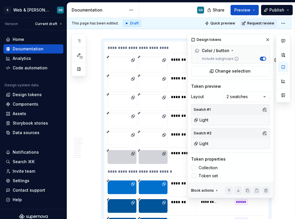
click at [262, 103] on div "Comments Open comments No comments yet Select ‘Comment’ from the block context …" at bounding box center [238, 116] width 103 height 164
click at [261, 134] on button "button" at bounding box center [265, 133] width 8 height 8
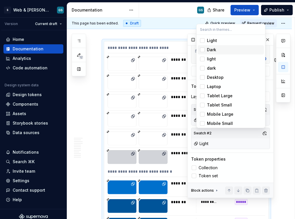
click at [214, 50] on div "Dark" at bounding box center [211, 50] width 9 height 6
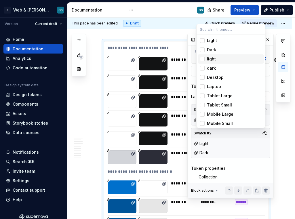
click at [202, 59] on div "Suggestions" at bounding box center [202, 59] width 5 height 5
click at [203, 59] on div "Suggestions" at bounding box center [202, 59] width 5 height 5
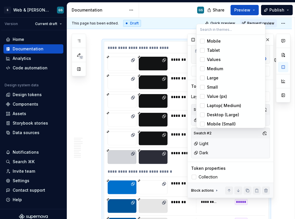
scroll to position [94, 0]
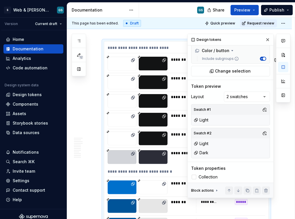
click at [268, 143] on div "Comments Open comments No comments yet Select ‘Comment’ from the block context …" at bounding box center [238, 116] width 103 height 164
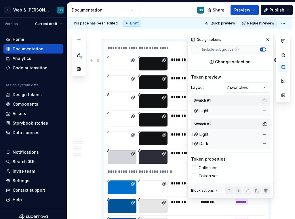
click at [193, 165] on label "Collection" at bounding box center [230, 167] width 79 height 7
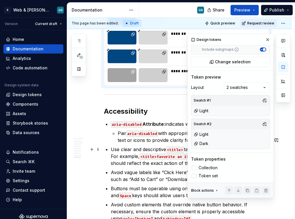
scroll to position [3041, 0]
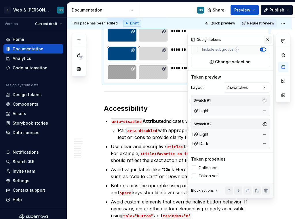
click at [264, 40] on button "button" at bounding box center [268, 40] width 8 height 8
type textarea "*"
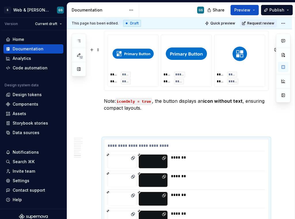
scroll to position [1430, 0]
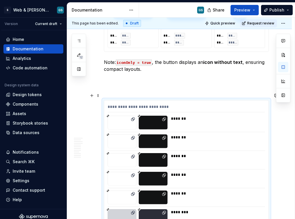
click at [190, 93] on p at bounding box center [186, 89] width 165 height 7
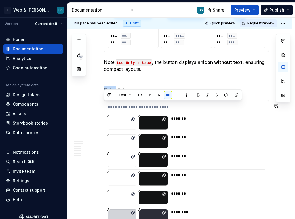
click at [117, 93] on p "Color Tokens" at bounding box center [186, 89] width 165 height 7
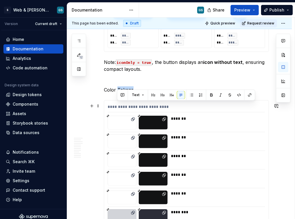
click at [117, 93] on p "Color Tokens" at bounding box center [186, 89] width 165 height 7
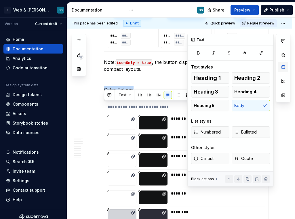
scroll to position [0, 0]
click at [279, 66] on button "button" at bounding box center [283, 67] width 10 height 10
click at [251, 80] on span "Heading 2" at bounding box center [247, 78] width 26 height 6
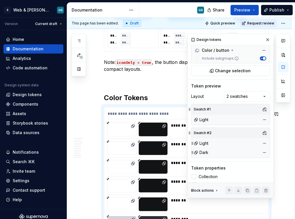
scroll to position [95, 0]
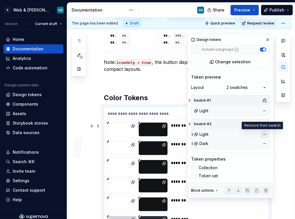
click at [261, 134] on button "button" at bounding box center [265, 134] width 8 height 8
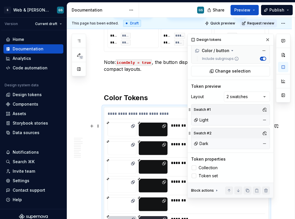
scroll to position [86, 0]
click at [217, 190] on icon at bounding box center [217, 190] width 1 height 1
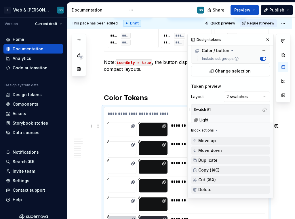
click at [217, 130] on icon at bounding box center [216, 130] width 1 height 1
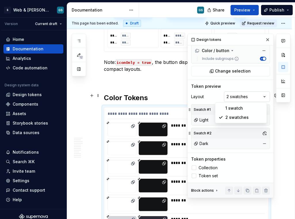
click at [253, 95] on div "Comments Open comments No comments yet Select ‘Comment’ from the block context …" at bounding box center [238, 116] width 103 height 164
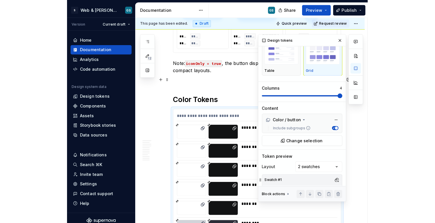
scroll to position [0, 0]
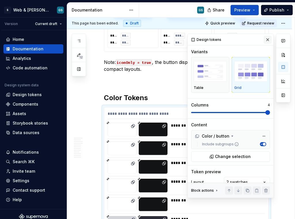
click at [265, 38] on button "button" at bounding box center [268, 40] width 8 height 8
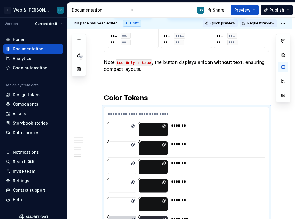
click at [226, 25] on span "Quick preview" at bounding box center [222, 23] width 25 height 5
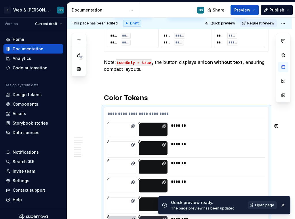
click at [259, 203] on span "Open page" at bounding box center [264, 205] width 19 height 5
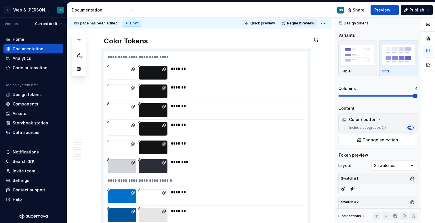
type textarea "*"
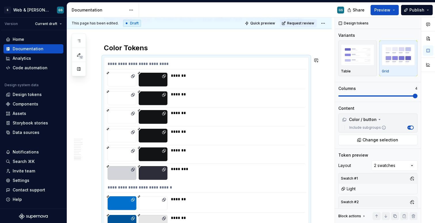
scroll to position [1450, 0]
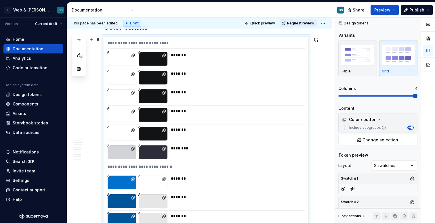
click at [171, 46] on div "**********" at bounding box center [206, 44] width 197 height 8
click at [125, 136] on div at bounding box center [122, 134] width 29 height 14
click at [128, 150] on div at bounding box center [122, 153] width 29 height 14
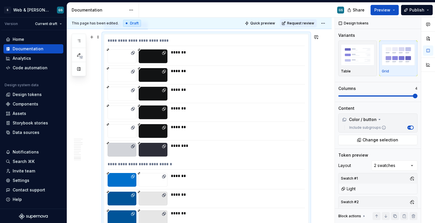
scroll to position [1459, 0]
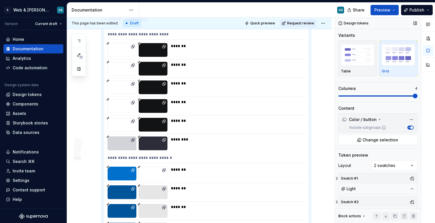
click at [295, 125] on div "Include subgroups" at bounding box center [378, 127] width 76 height 7
click at [295, 128] on icon "button" at bounding box center [409, 127] width 3 height 3
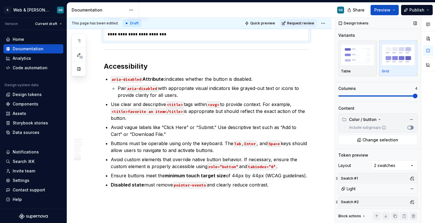
click at [295, 128] on span "button" at bounding box center [409, 127] width 3 height 3
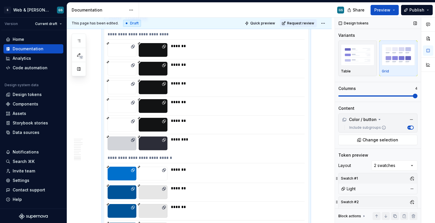
click at [295, 127] on label "Include subgroups" at bounding box center [366, 128] width 39 height 5
click at [295, 127] on button "Include subgroups" at bounding box center [411, 128] width 6 height 4
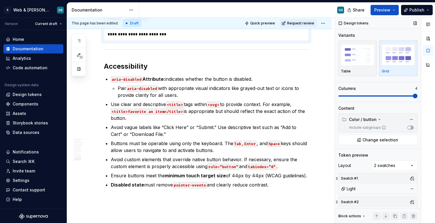
click at [295, 127] on label "Include subgroups" at bounding box center [366, 128] width 39 height 5
click at [295, 127] on button "Include subgroups" at bounding box center [411, 128] width 6 height 4
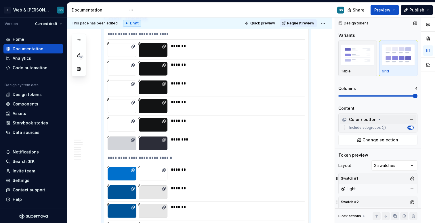
click at [295, 118] on div "Color / button" at bounding box center [362, 120] width 40 height 6
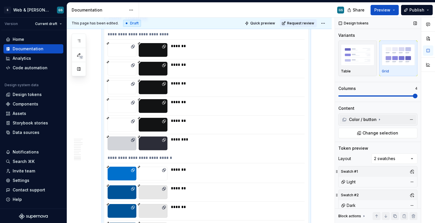
click at [295, 118] on icon at bounding box center [380, 119] width 5 height 5
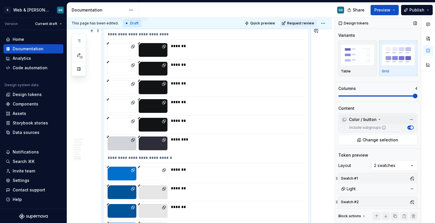
click at [166, 156] on div "**********" at bounding box center [206, 159] width 197 height 8
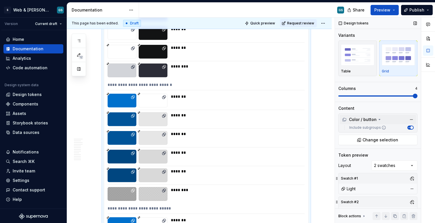
scroll to position [1559, 0]
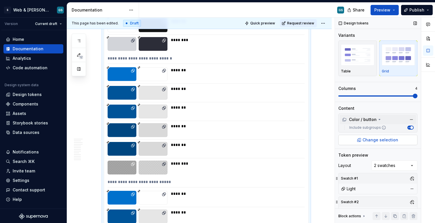
click at [295, 140] on button "Change selection" at bounding box center [378, 140] width 79 height 10
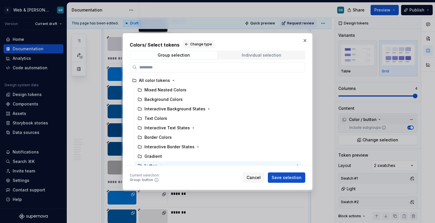
click at [244, 59] on span "Individual selection" at bounding box center [261, 55] width 87 height 8
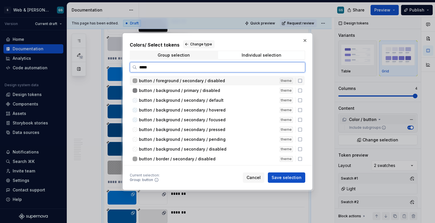
type input "******"
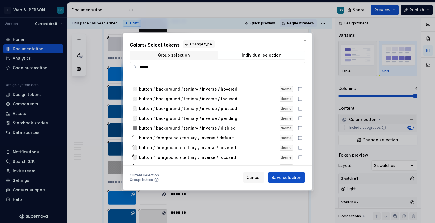
scroll to position [645, 0]
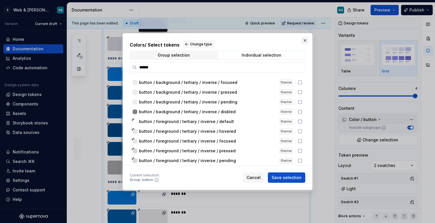
click at [295, 40] on button "button" at bounding box center [305, 41] width 8 height 8
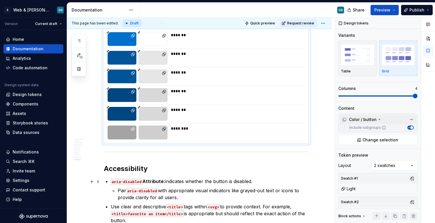
scroll to position [3079, 0]
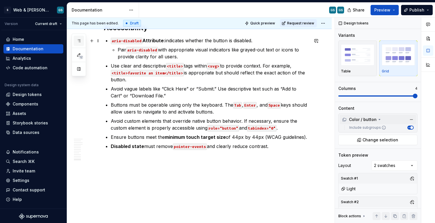
click at [82, 40] on button "button" at bounding box center [79, 41] width 10 height 10
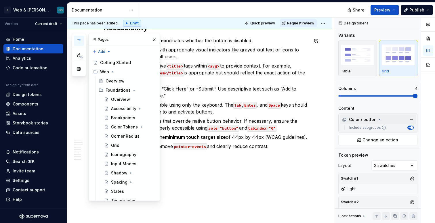
type textarea "*"
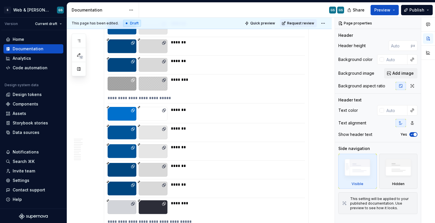
scroll to position [1661, 0]
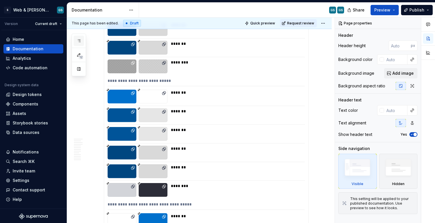
click at [79, 42] on icon "button" at bounding box center [79, 41] width 5 height 5
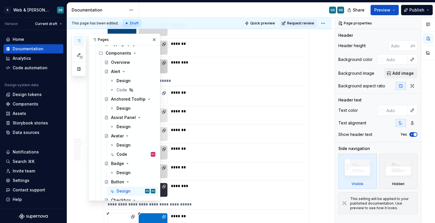
scroll to position [154, 0]
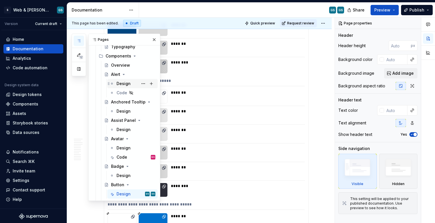
click at [127, 83] on div "Design" at bounding box center [124, 84] width 14 height 6
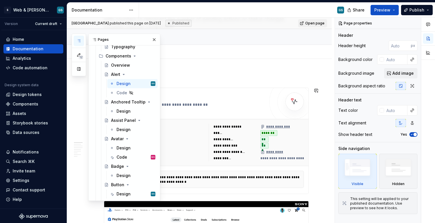
scroll to position [75, 0]
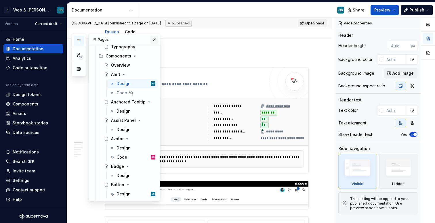
click at [153, 40] on button "button" at bounding box center [154, 40] width 8 height 8
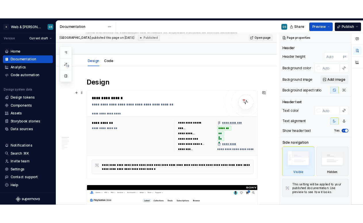
scroll to position [0, 0]
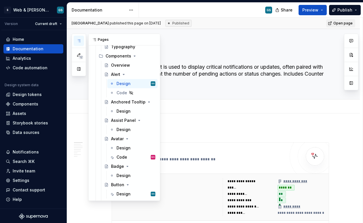
click at [79, 40] on icon "button" at bounding box center [79, 41] width 5 height 5
click at [126, 111] on div "Design" at bounding box center [124, 112] width 14 height 6
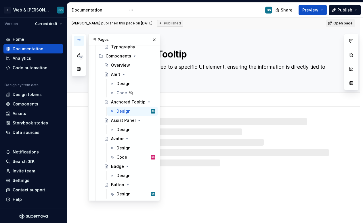
click at [206, 105] on div "Design Add tab" at bounding box center [220, 100] width 225 height 13
click at [152, 39] on button "button" at bounding box center [154, 40] width 8 height 8
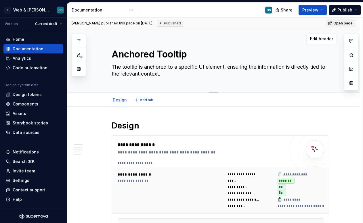
click at [162, 54] on textarea "Anchored Tooltip" at bounding box center [220, 55] width 218 height 14
click at [78, 43] on icon "button" at bounding box center [79, 41] width 5 height 5
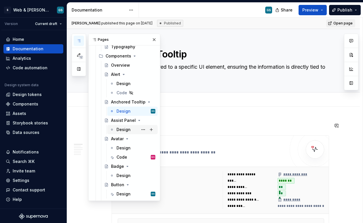
click at [122, 129] on div "Design" at bounding box center [124, 130] width 14 height 6
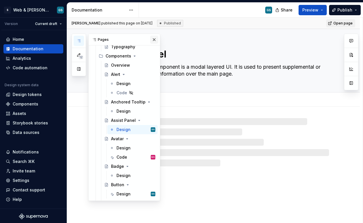
click at [152, 39] on button "button" at bounding box center [154, 40] width 8 height 8
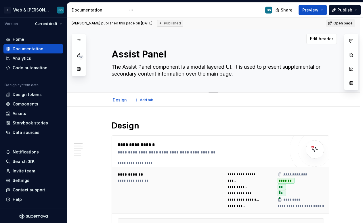
click at [151, 52] on textarea "Assist Panel" at bounding box center [220, 55] width 218 height 14
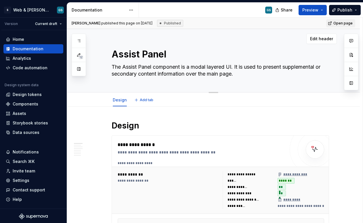
click at [151, 52] on textarea "Assist Panel" at bounding box center [220, 55] width 218 height 14
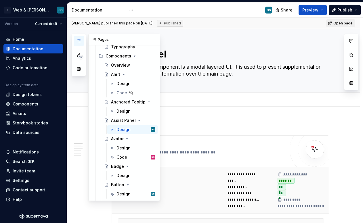
click at [79, 40] on icon "button" at bounding box center [79, 41] width 5 height 5
click at [126, 147] on div "Design" at bounding box center [124, 148] width 14 height 6
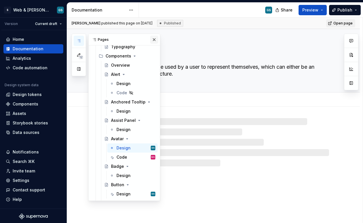
click at [152, 40] on button "button" at bounding box center [154, 40] width 8 height 8
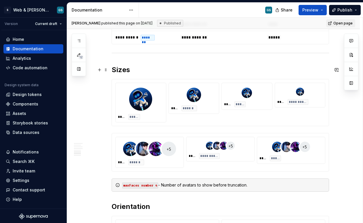
scroll to position [764, 0]
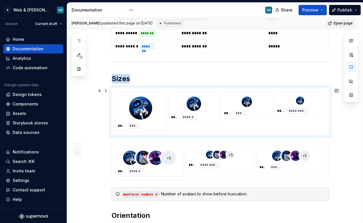
click at [188, 96] on div at bounding box center [194, 103] width 46 height 19
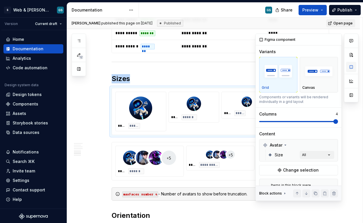
click at [353, 69] on button "button" at bounding box center [351, 67] width 10 height 10
type textarea "*"
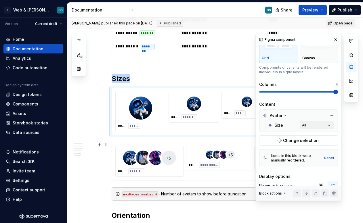
scroll to position [30, 0]
click at [290, 140] on span "Change selection" at bounding box center [301, 140] width 36 height 6
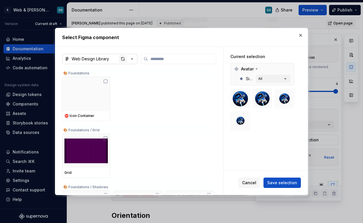
click at [122, 60] on div "button" at bounding box center [123, 59] width 8 height 8
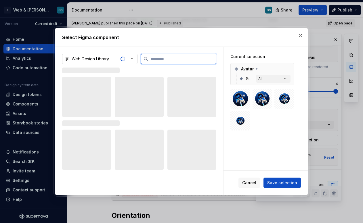
click at [174, 61] on input "search" at bounding box center [182, 59] width 68 height 6
type input "******"
type textarea "*"
type input "******"
click at [283, 80] on icon "button" at bounding box center [286, 79] width 6 height 6
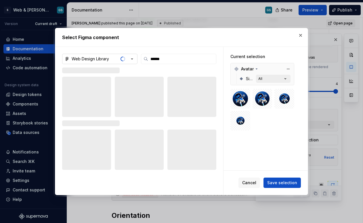
click at [286, 79] on icon "button" at bounding box center [286, 79] width 6 height 6
click at [254, 183] on span "Cancel" at bounding box center [249, 183] width 14 height 6
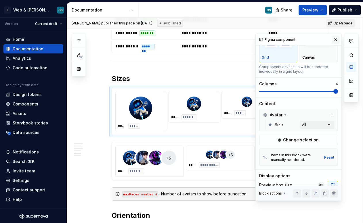
click at [333, 40] on button "button" at bounding box center [336, 40] width 8 height 8
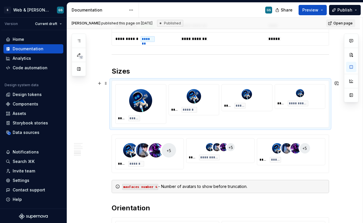
scroll to position [781, 0]
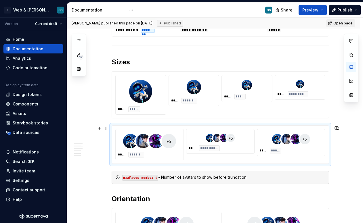
click at [174, 126] on div "**********" at bounding box center [220, 145] width 217 height 38
click at [78, 40] on icon "button" at bounding box center [79, 41] width 5 height 5
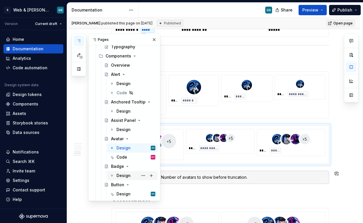
click at [122, 174] on div "Design" at bounding box center [124, 176] width 14 height 6
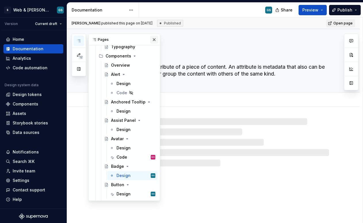
click at [152, 37] on button "button" at bounding box center [154, 40] width 8 height 8
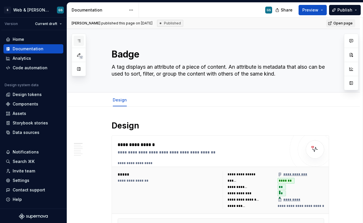
click at [80, 37] on button "button" at bounding box center [79, 41] width 10 height 10
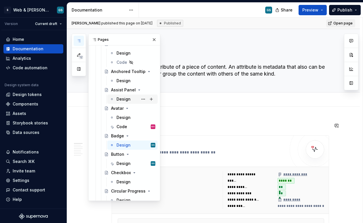
scroll to position [234, 0]
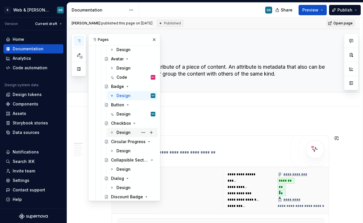
click at [124, 133] on div "Design" at bounding box center [124, 133] width 14 height 6
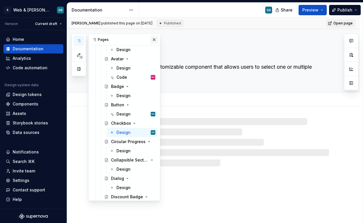
click at [153, 40] on button "button" at bounding box center [154, 40] width 8 height 8
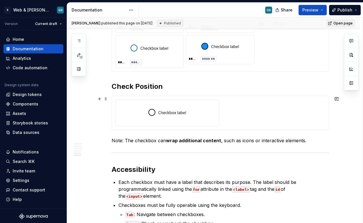
scroll to position [784, 0]
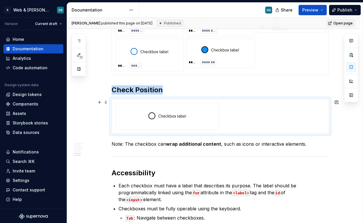
click at [140, 116] on div at bounding box center [167, 116] width 99 height 21
click at [350, 70] on button "button" at bounding box center [351, 67] width 10 height 10
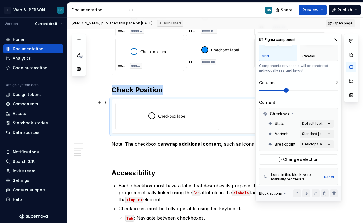
scroll to position [32, 0]
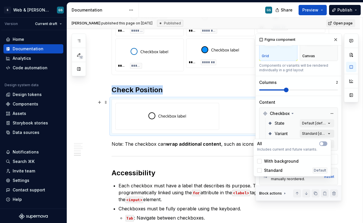
click at [316, 132] on div "Comments Open comments No comments yet Select ‘Comment’ from the block context …" at bounding box center [307, 118] width 103 height 168
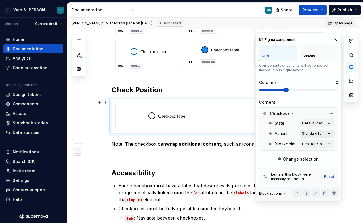
click at [318, 131] on div "Comments Open comments No comments yet Select ‘Comment’ from the block context …" at bounding box center [307, 118] width 103 height 168
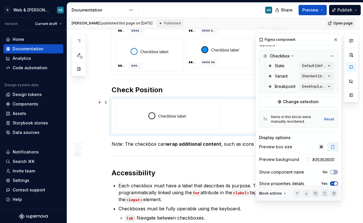
scroll to position [90, 0]
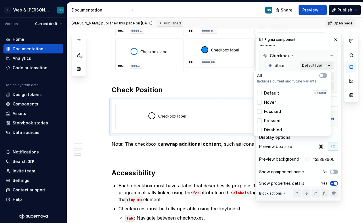
click at [314, 66] on div "Comments Open comments No comments yet Select ‘Comment’ from the block context …" at bounding box center [307, 118] width 103 height 168
click at [314, 67] on div "Comments Open comments No comments yet Select ‘Comment’ from the block context …" at bounding box center [307, 118] width 103 height 168
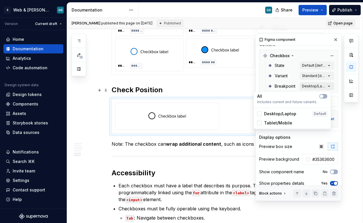
click at [310, 87] on div "Comments Open comments No comments yet Select ‘Comment’ from the block context …" at bounding box center [307, 118] width 103 height 168
click at [311, 87] on div "Comments Open comments No comments yet Select ‘Comment’ from the block context …" at bounding box center [307, 118] width 103 height 168
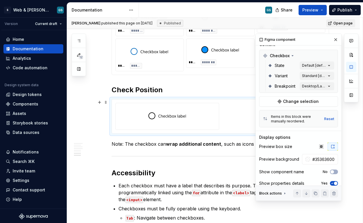
click at [233, 115] on div at bounding box center [220, 116] width 210 height 27
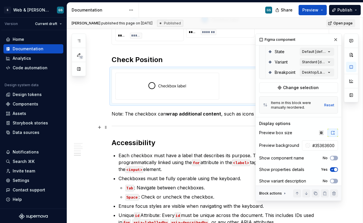
scroll to position [107, 0]
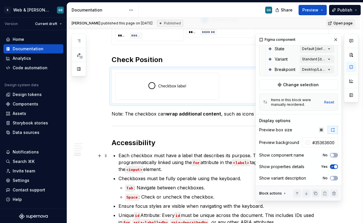
click at [335, 156] on div "Figma component Variants Grid Canvas Components or variants will be rendered in…" at bounding box center [299, 64] width 86 height 273
click at [332, 156] on button "No" at bounding box center [334, 155] width 8 height 5
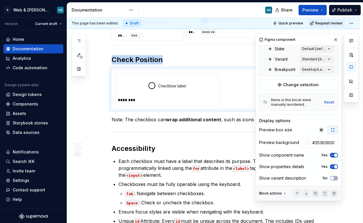
click at [334, 156] on span "button" at bounding box center [335, 155] width 3 height 3
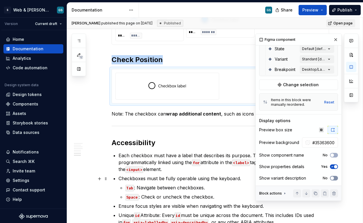
click at [332, 179] on button "No" at bounding box center [334, 178] width 8 height 5
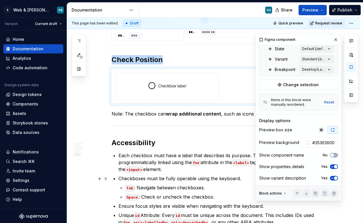
click at [334, 179] on span "button" at bounding box center [335, 178] width 3 height 3
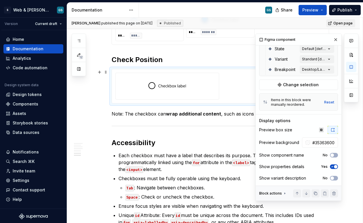
click at [209, 84] on div at bounding box center [167, 85] width 99 height 21
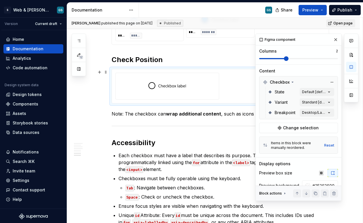
scroll to position [60, 0]
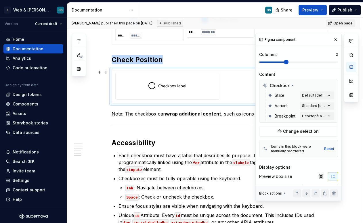
click at [210, 83] on div at bounding box center [167, 85] width 99 height 21
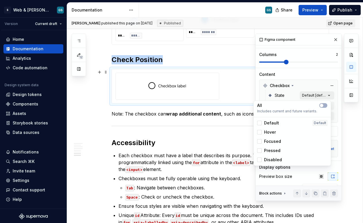
click at [305, 96] on div "Comments Open comments No comments yet Select ‘Comment’ from the block context …" at bounding box center [307, 118] width 103 height 168
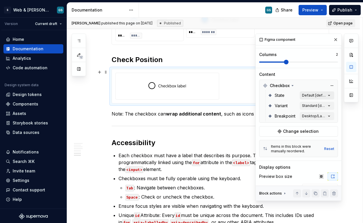
click at [305, 96] on div "Comments Open comments No comments yet Select ‘Comment’ from the block context …" at bounding box center [307, 118] width 103 height 168
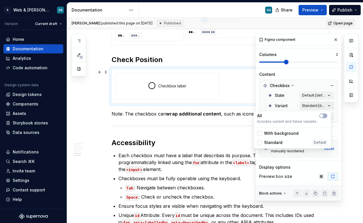
click at [303, 104] on div "Comments Open comments No comments yet Select ‘Comment’ from the block context …" at bounding box center [307, 118] width 103 height 168
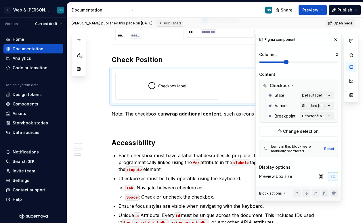
click at [303, 105] on div "Comments Open comments No comments yet Select ‘Comment’ from the block context …" at bounding box center [307, 118] width 103 height 168
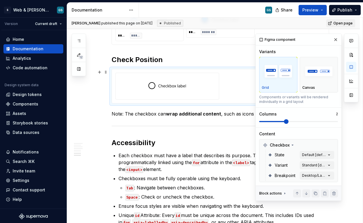
click at [229, 85] on div at bounding box center [220, 86] width 210 height 27
click at [209, 80] on div at bounding box center [167, 85] width 99 height 21
click at [185, 116] on strong "wrap additional content" at bounding box center [193, 114] width 55 height 6
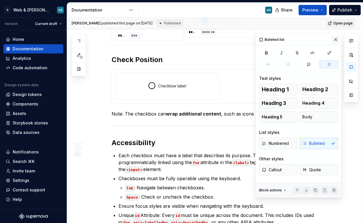
click at [337, 41] on button "button" at bounding box center [336, 40] width 8 height 8
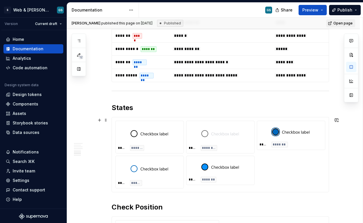
scroll to position [666, 0]
click at [262, 133] on div at bounding box center [291, 132] width 63 height 17
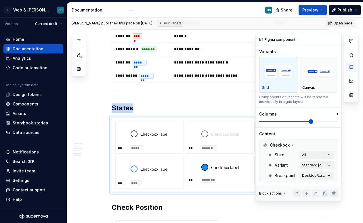
click at [348, 68] on button "button" at bounding box center [351, 67] width 10 height 10
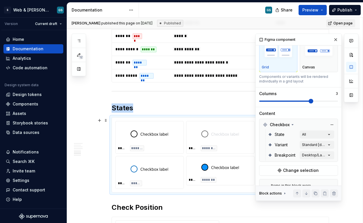
scroll to position [21, 0]
click at [322, 136] on div "Comments Open comments No comments yet Select ‘Comment’ from the block context …" at bounding box center [307, 118] width 103 height 168
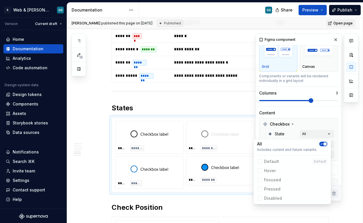
click at [323, 136] on div "Comments Open comments No comments yet Select ‘Comment’ from the block context …" at bounding box center [307, 118] width 103 height 168
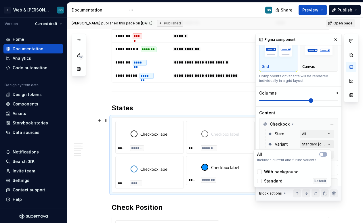
click at [324, 145] on div "Comments Open comments No comments yet Select ‘Comment’ from the block context …" at bounding box center [307, 118] width 103 height 168
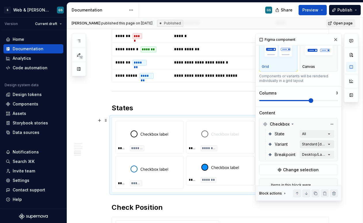
click at [323, 145] on div "Comments Open comments No comments yet Select ‘Comment’ from the block context …" at bounding box center [307, 118] width 103 height 168
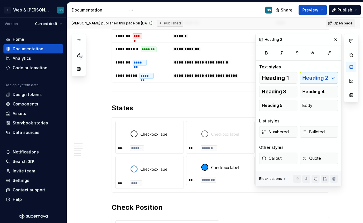
scroll to position [0, 0]
click at [335, 38] on button "button" at bounding box center [336, 40] width 8 height 8
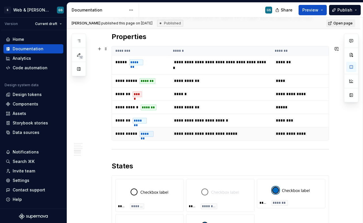
scroll to position [601, 0]
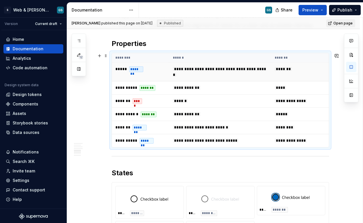
click at [244, 64] on td "**********" at bounding box center [221, 72] width 102 height 19
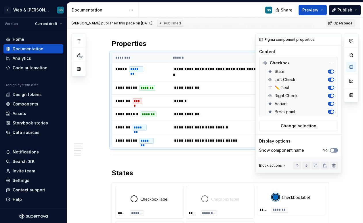
click at [334, 151] on span "button" at bounding box center [332, 150] width 3 height 3
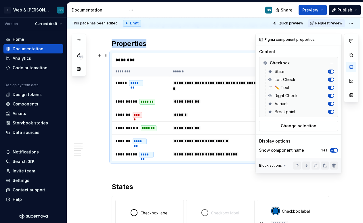
click at [335, 151] on span "button" at bounding box center [335, 150] width 3 height 3
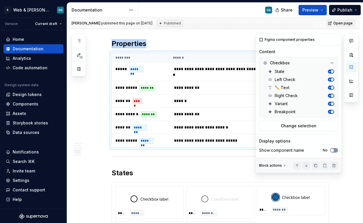
click at [335, 151] on button "No" at bounding box center [334, 150] width 8 height 5
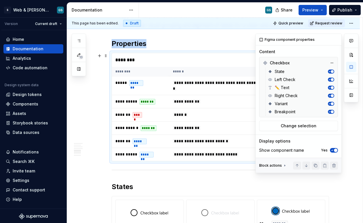
click at [335, 151] on span "button" at bounding box center [335, 150] width 3 height 3
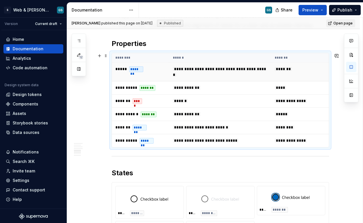
click at [227, 75] on td "**********" at bounding box center [221, 72] width 102 height 19
click at [79, 43] on icon "button" at bounding box center [79, 41] width 5 height 5
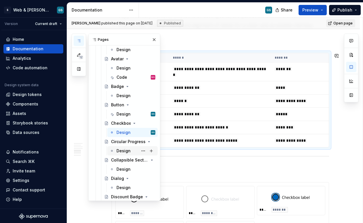
click at [116, 150] on div "Design" at bounding box center [133, 151] width 46 height 8
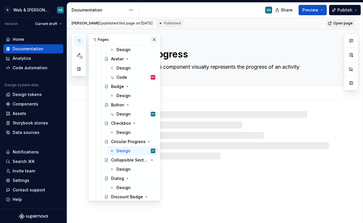
click at [152, 38] on button "button" at bounding box center [154, 40] width 8 height 8
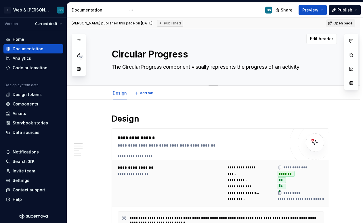
click at [157, 52] on textarea "Circular Progress" at bounding box center [220, 55] width 218 height 14
click at [80, 37] on button "button" at bounding box center [79, 41] width 10 height 10
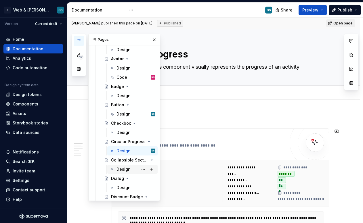
click at [123, 171] on div "Design" at bounding box center [124, 170] width 14 height 6
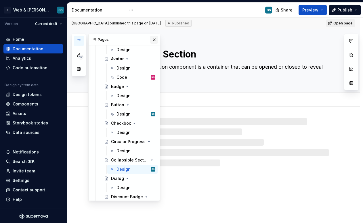
click at [151, 38] on button "button" at bounding box center [154, 40] width 8 height 8
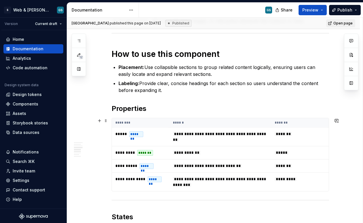
scroll to position [585, 0]
click at [78, 43] on button "button" at bounding box center [79, 41] width 10 height 10
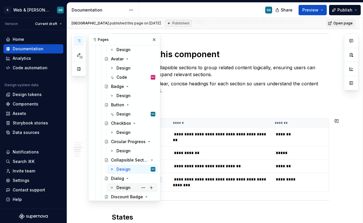
click at [131, 187] on div "Design" at bounding box center [136, 188] width 39 height 8
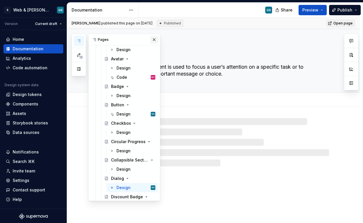
click at [151, 40] on button "button" at bounding box center [154, 40] width 8 height 8
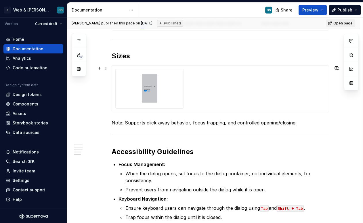
scroll to position [893, 0]
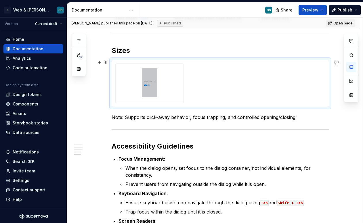
click at [205, 86] on div at bounding box center [220, 84] width 210 height 40
click at [349, 67] on button "button" at bounding box center [351, 67] width 10 height 10
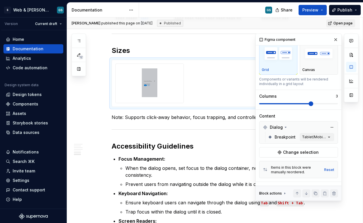
scroll to position [23, 0]
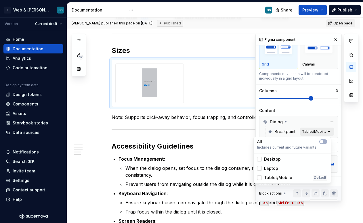
click at [323, 133] on div "Comments Open comments No comments yet Select ‘Comment’ from the block context …" at bounding box center [307, 118] width 103 height 168
click at [325, 143] on button "button" at bounding box center [324, 142] width 8 height 5
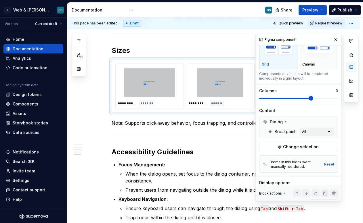
click at [318, 108] on div "Comments Open comments No comments yet Select ‘Comment’ from the block context …" at bounding box center [307, 118] width 103 height 168
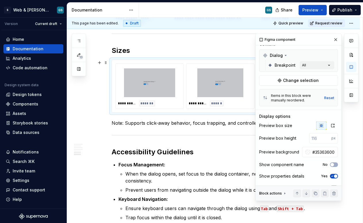
scroll to position [100, 0]
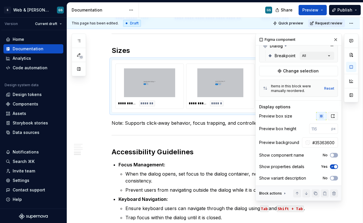
click at [332, 116] on icon "button" at bounding box center [333, 116] width 5 height 5
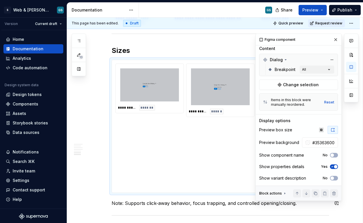
scroll to position [87, 0]
click at [319, 129] on icon "button" at bounding box center [321, 130] width 5 height 5
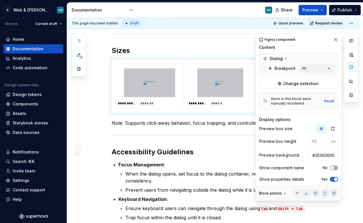
scroll to position [0, 0]
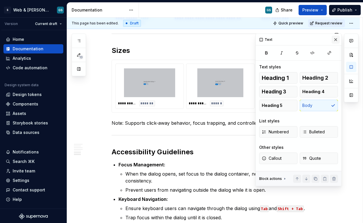
click at [337, 39] on button "button" at bounding box center [336, 40] width 8 height 8
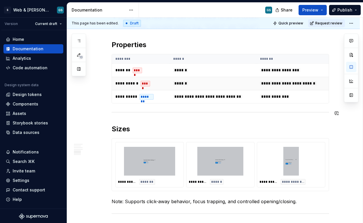
scroll to position [818, 0]
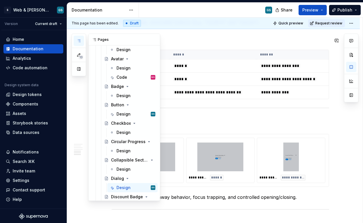
click at [83, 41] on button "button" at bounding box center [79, 41] width 10 height 10
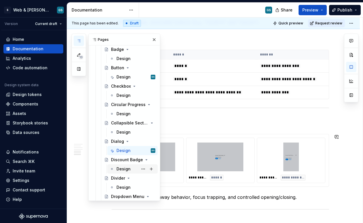
scroll to position [272, 0]
click at [134, 169] on div "Design" at bounding box center [136, 169] width 39 height 8
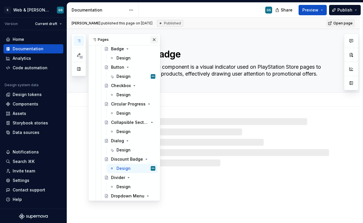
click at [152, 42] on button "button" at bounding box center [154, 40] width 8 height 8
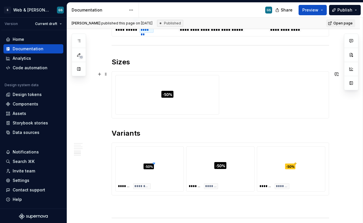
scroll to position [647, 0]
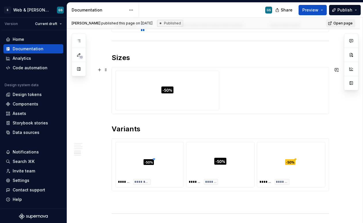
click at [225, 95] on div at bounding box center [220, 91] width 210 height 40
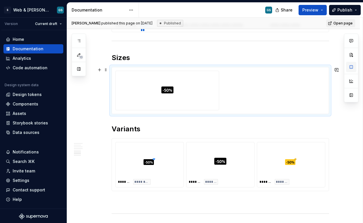
click at [351, 68] on button "button" at bounding box center [351, 67] width 10 height 10
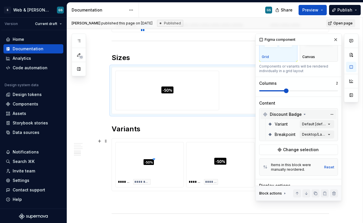
scroll to position [33, 0]
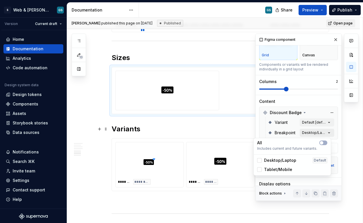
click at [320, 132] on div "Comments Open comments No comments yet Select ‘Comment’ from the block context …" at bounding box center [307, 118] width 103 height 168
click at [257, 159] on div "Desktop/Laptop Default" at bounding box center [292, 160] width 75 height 9
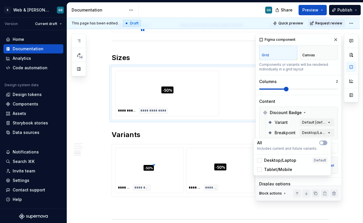
type textarea "*"
click at [262, 170] on div "Tablet/Mobile" at bounding box center [274, 170] width 35 height 6
click at [119, 58] on html "S Web & Tools Design Systems GS Version Current draft Home Documentation Analyt…" at bounding box center [181, 111] width 363 height 223
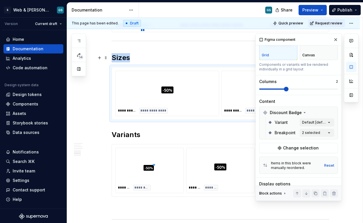
scroll to position [0, 0]
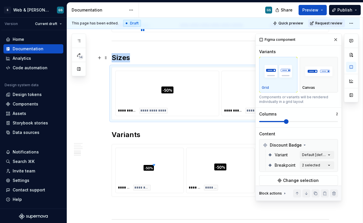
click at [119, 58] on h2 "Sizes" at bounding box center [221, 57] width 218 height 9
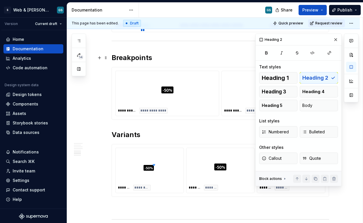
click at [207, 61] on h2 "Breakpoints" at bounding box center [221, 57] width 218 height 9
click at [337, 39] on button "button" at bounding box center [336, 40] width 8 height 8
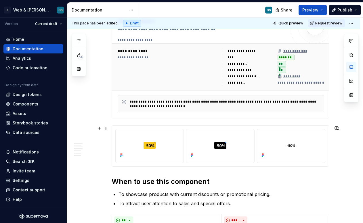
scroll to position [123, 0]
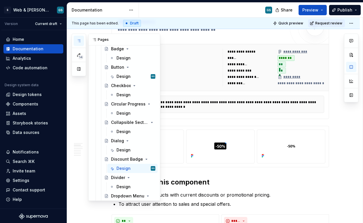
click at [77, 40] on icon "button" at bounding box center [79, 41] width 5 height 5
click at [126, 184] on div "Design" at bounding box center [124, 187] width 14 height 6
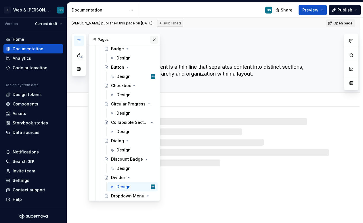
click at [154, 38] on button "button" at bounding box center [154, 40] width 8 height 8
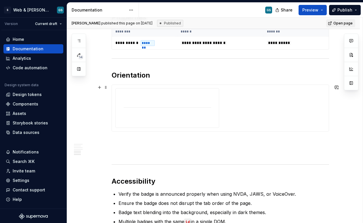
scroll to position [640, 0]
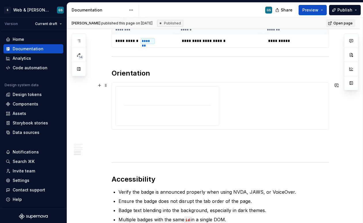
click at [226, 96] on div at bounding box center [220, 106] width 210 height 40
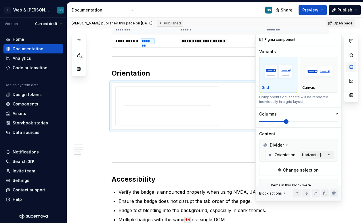
click at [352, 68] on button "button" at bounding box center [351, 67] width 10 height 10
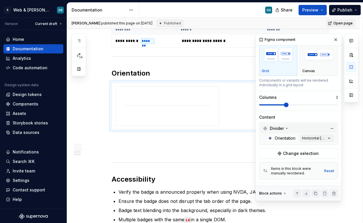
scroll to position [28, 0]
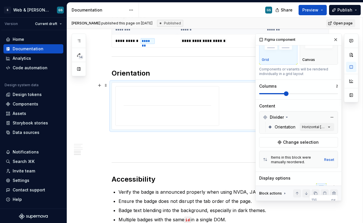
click at [326, 122] on div "Orientation Horizontal [default]" at bounding box center [301, 127] width 67 height 10
click at [324, 127] on div "Comments Open comments No comments yet Select ‘Comment’ from the block context …" at bounding box center [307, 118] width 103 height 168
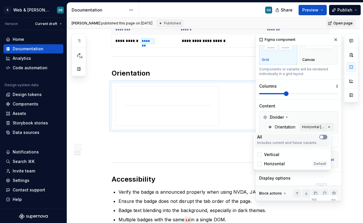
click at [326, 138] on button "button" at bounding box center [324, 137] width 8 height 5
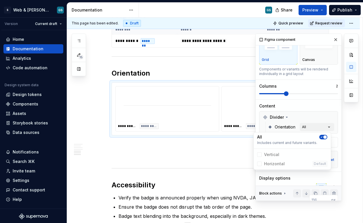
click at [309, 102] on div "Comments Open comments No comments yet Select ‘Comment’ from the block context …" at bounding box center [307, 118] width 103 height 168
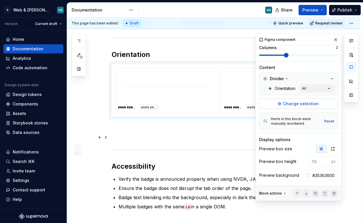
scroll to position [100, 0]
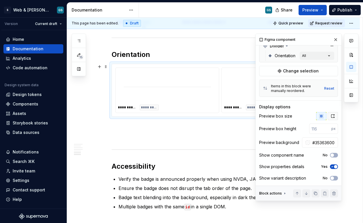
click at [331, 114] on icon "button" at bounding box center [333, 116] width 5 height 5
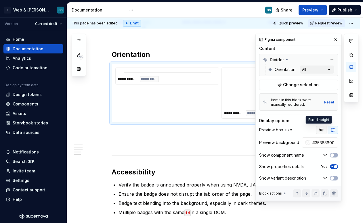
click at [319, 128] on icon "button" at bounding box center [321, 130] width 5 height 5
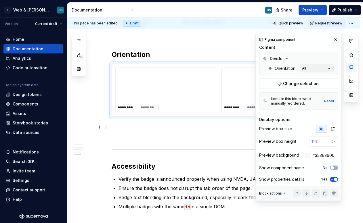
click at [222, 130] on p at bounding box center [221, 127] width 218 height 7
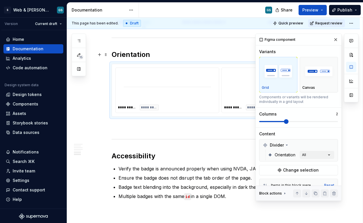
click at [199, 58] on h2 "Orientation" at bounding box center [221, 54] width 218 height 9
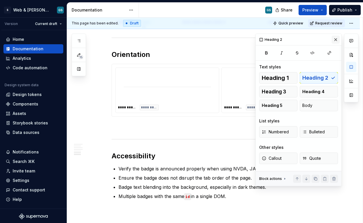
click at [338, 40] on button "button" at bounding box center [336, 40] width 8 height 8
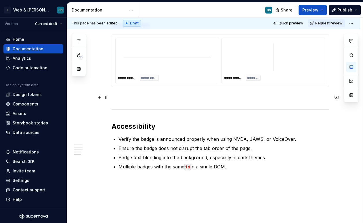
scroll to position [710, 0]
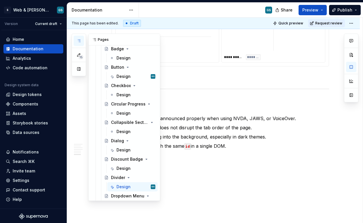
click at [80, 43] on icon "button" at bounding box center [79, 41] width 5 height 5
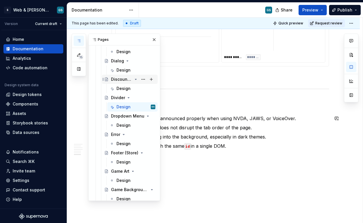
scroll to position [354, 0]
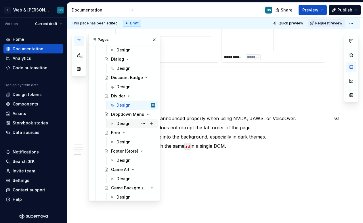
click at [130, 126] on div "Design" at bounding box center [136, 124] width 39 height 8
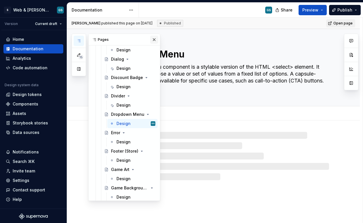
click at [151, 39] on button "button" at bounding box center [154, 40] width 8 height 8
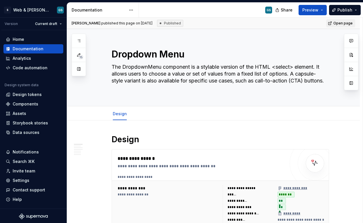
type textarea "*"
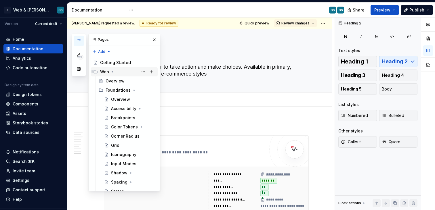
scroll to position [1468, 0]
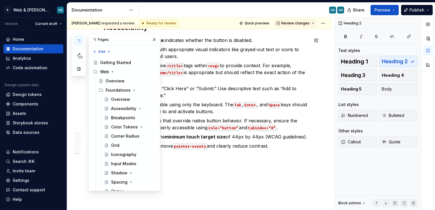
click at [196, 56] on p "Pair aria-disabled with appropriate visual indicators like grayed-out text or i…" at bounding box center [213, 53] width 191 height 14
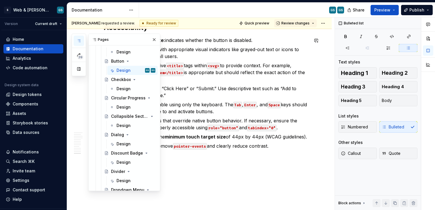
scroll to position [296, 0]
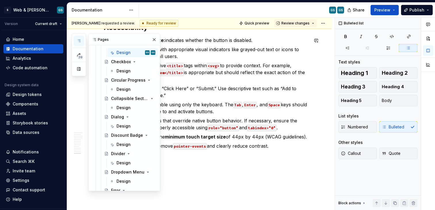
click at [194, 110] on p "Buttons must be operable using only the keyboard. The Tab , Enter , and Space k…" at bounding box center [210, 108] width 198 height 14
click at [150, 40] on button "button" at bounding box center [154, 40] width 8 height 8
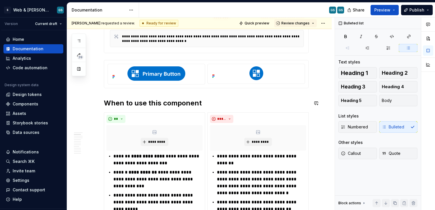
scroll to position [0, 0]
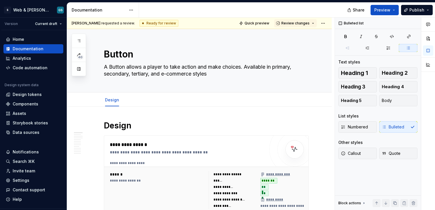
type textarea "*"
